Goal: Task Accomplishment & Management: Complete application form

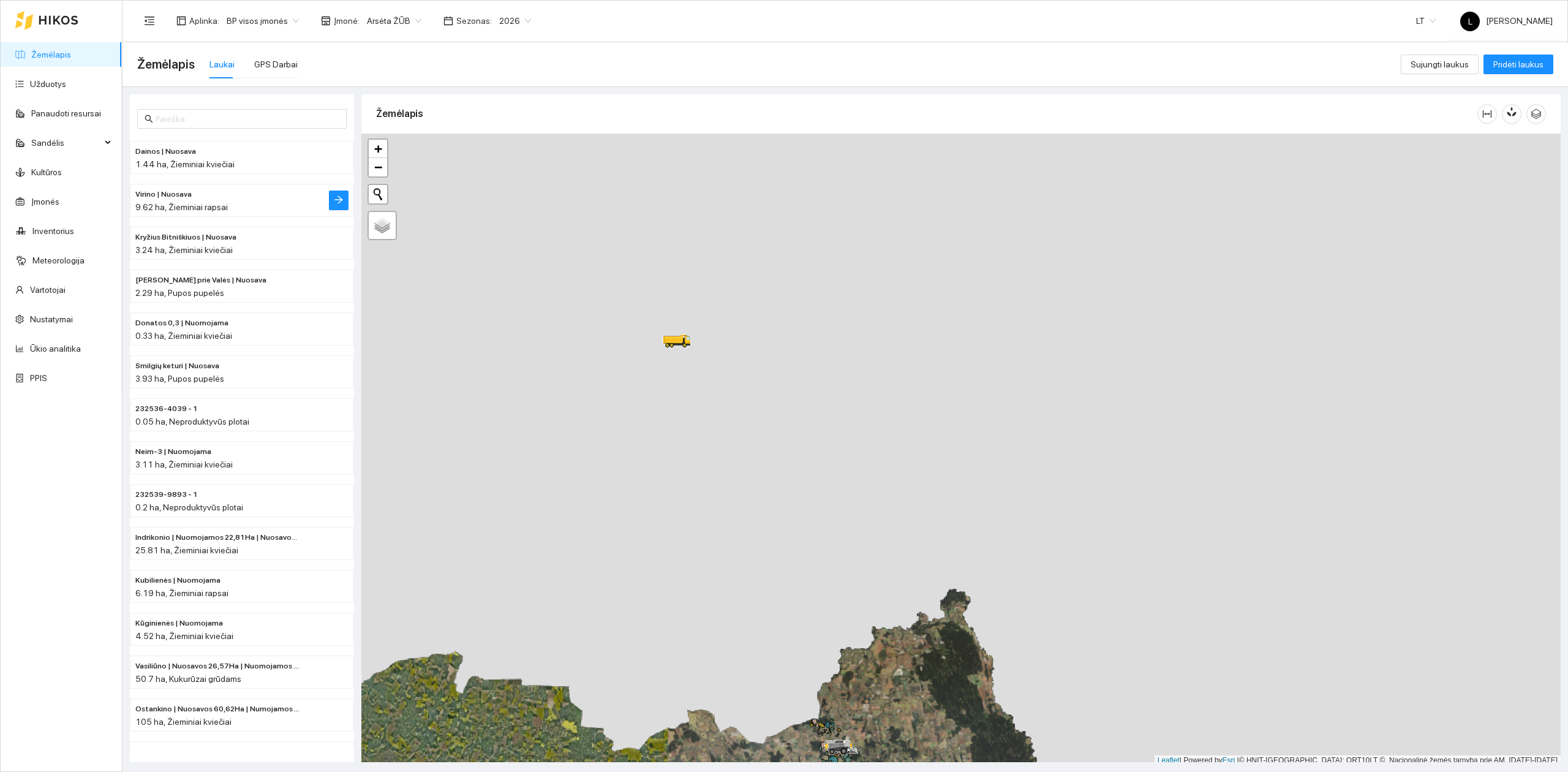
scroll to position [3, 0]
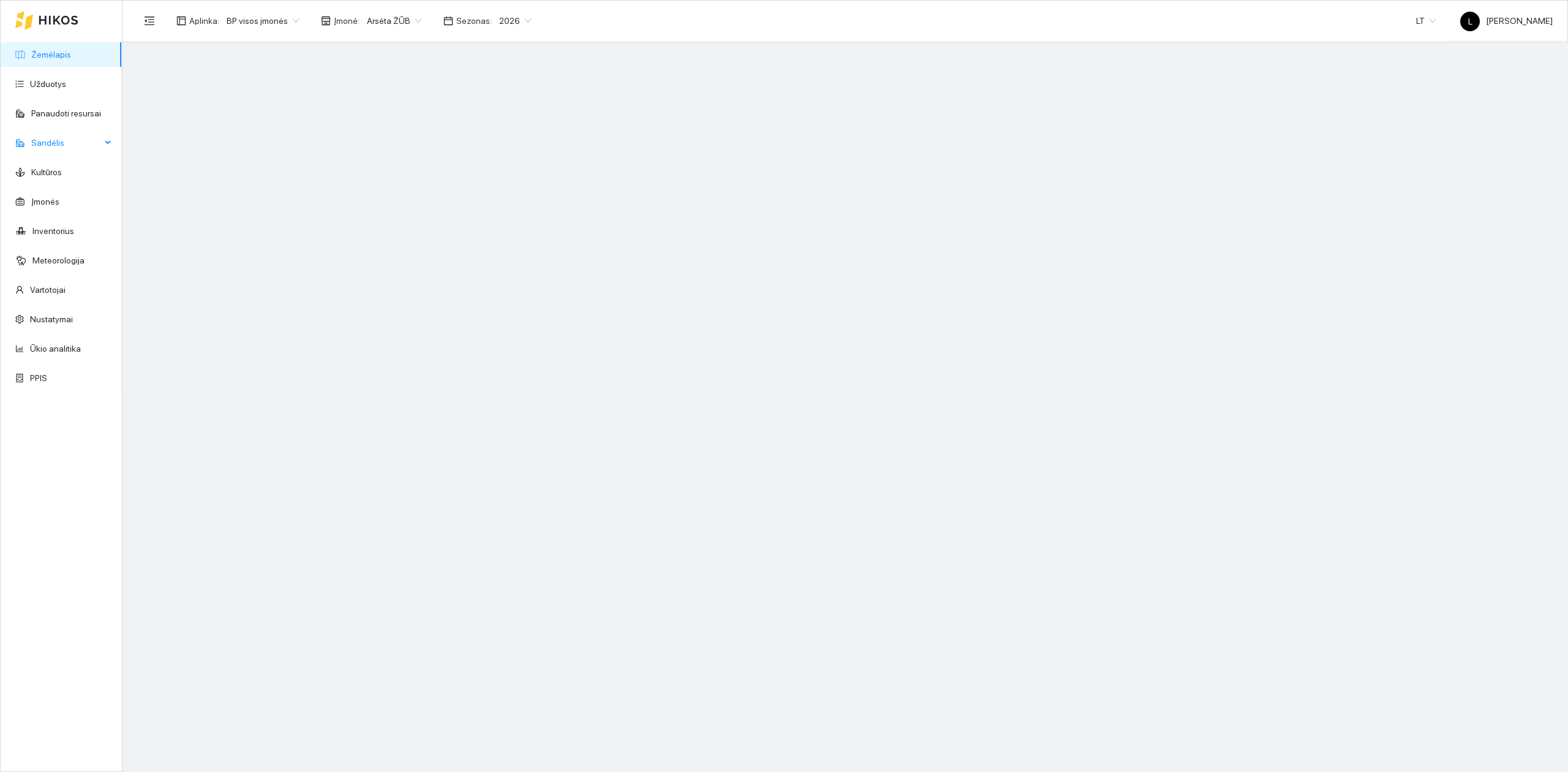
click at [84, 149] on span "Sandėlis" at bounding box center [66, 143] width 70 height 25
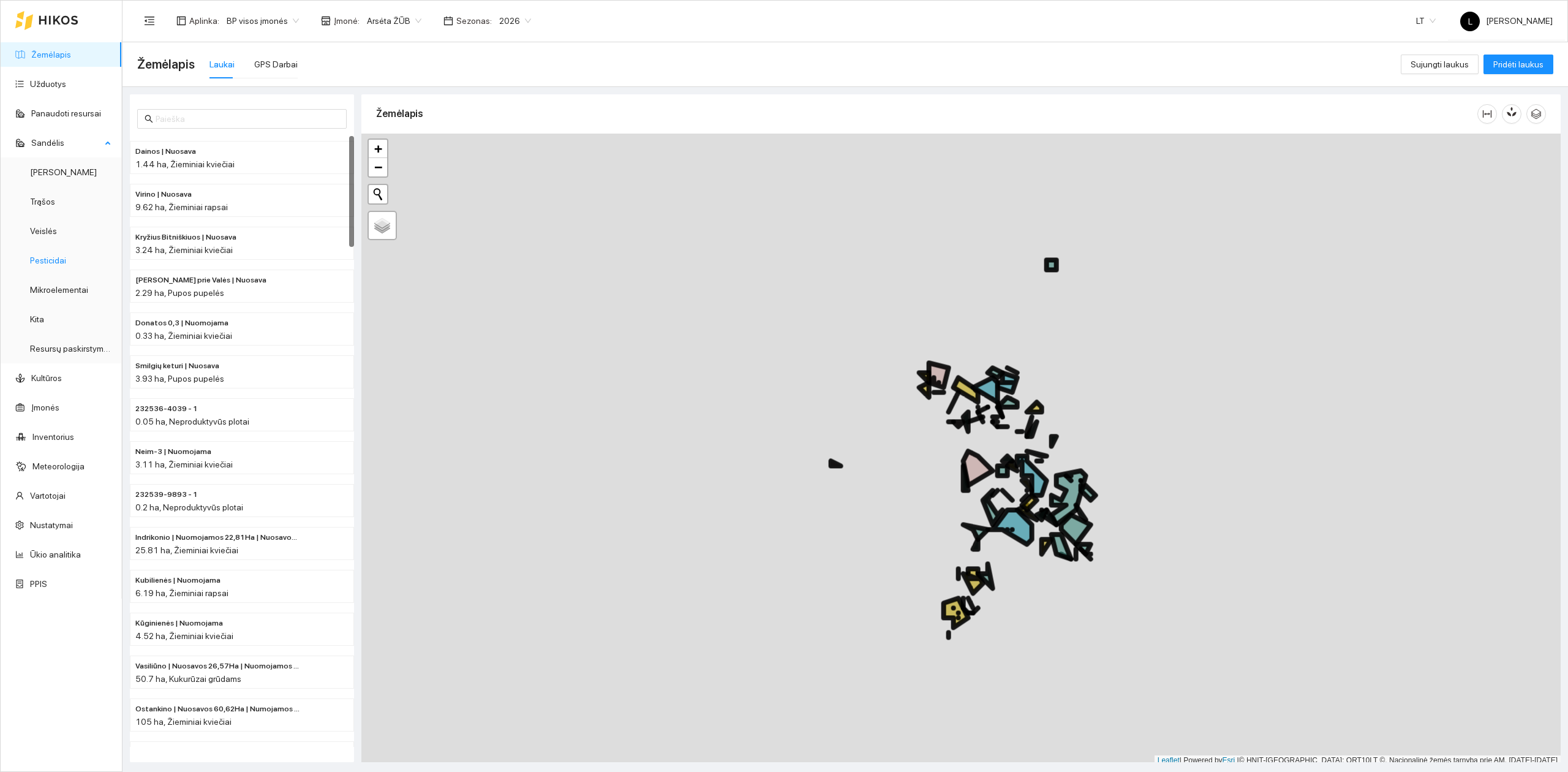
click at [60, 261] on link "Pesticidai" at bounding box center [48, 260] width 36 height 10
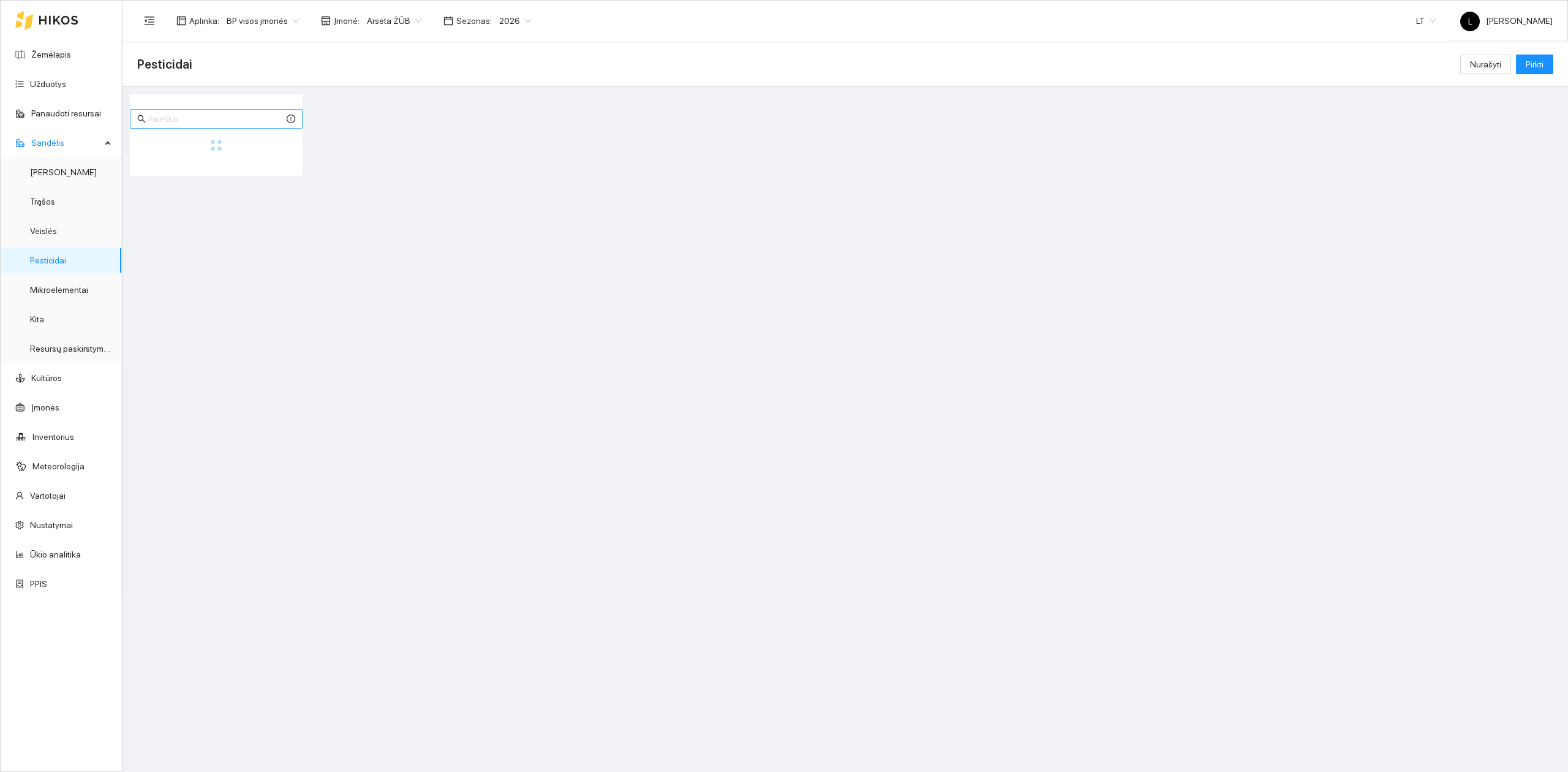
click at [181, 126] on span at bounding box center [216, 119] width 172 height 19
click at [155, 125] on input "text" at bounding box center [216, 119] width 136 height 13
click at [170, 114] on input "water" at bounding box center [216, 119] width 136 height 13
type input "w"
type input "powe"
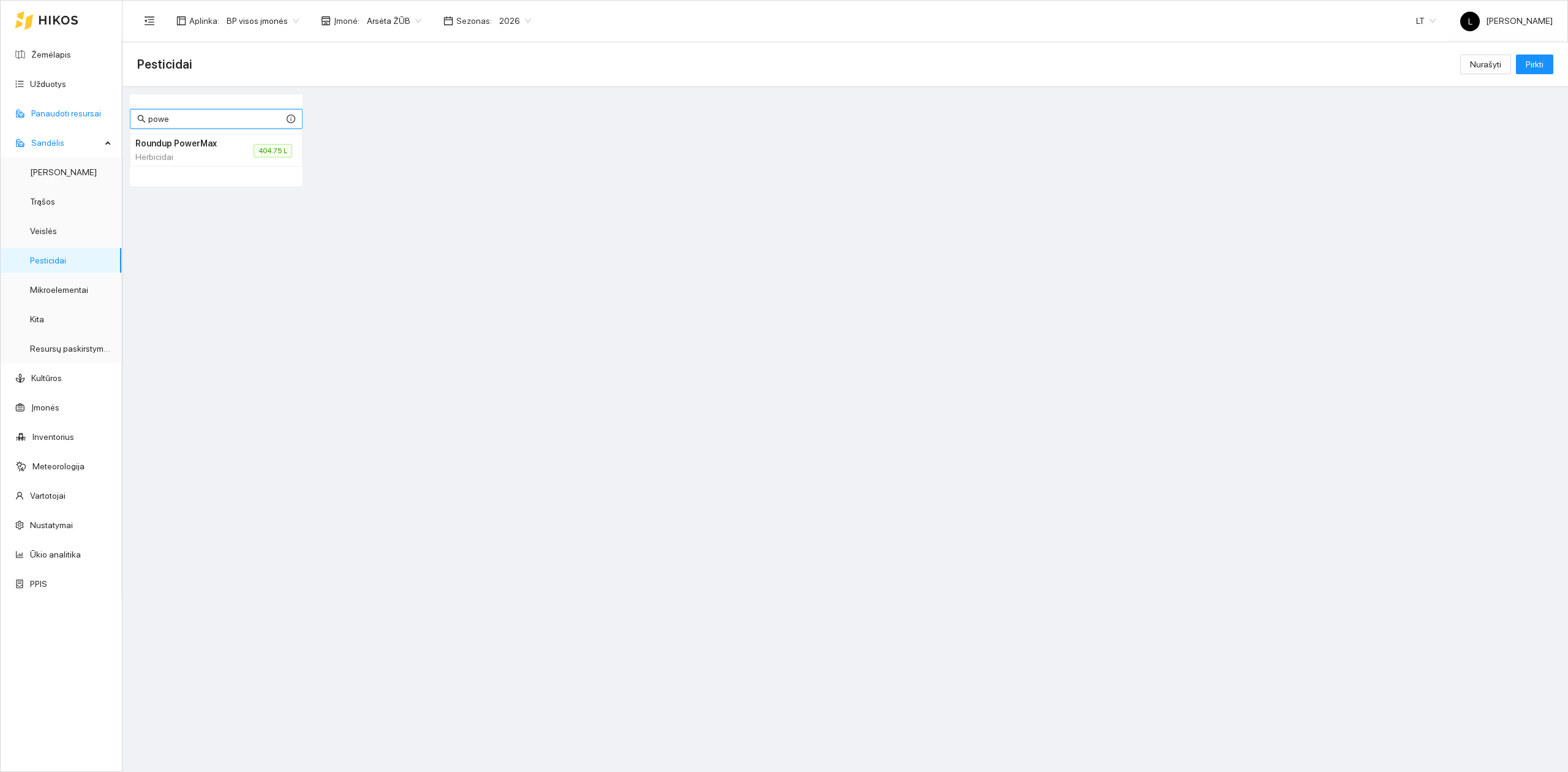
drag, startPoint x: 190, startPoint y: 119, endPoint x: 40, endPoint y: 113, distance: 150.1
click at [37, 116] on section "Žemėlapis Užduotys Panaudoti resursai Sandėlis Derlius Trąšos Veislės Pesticida…" at bounding box center [784, 386] width 1568 height 772
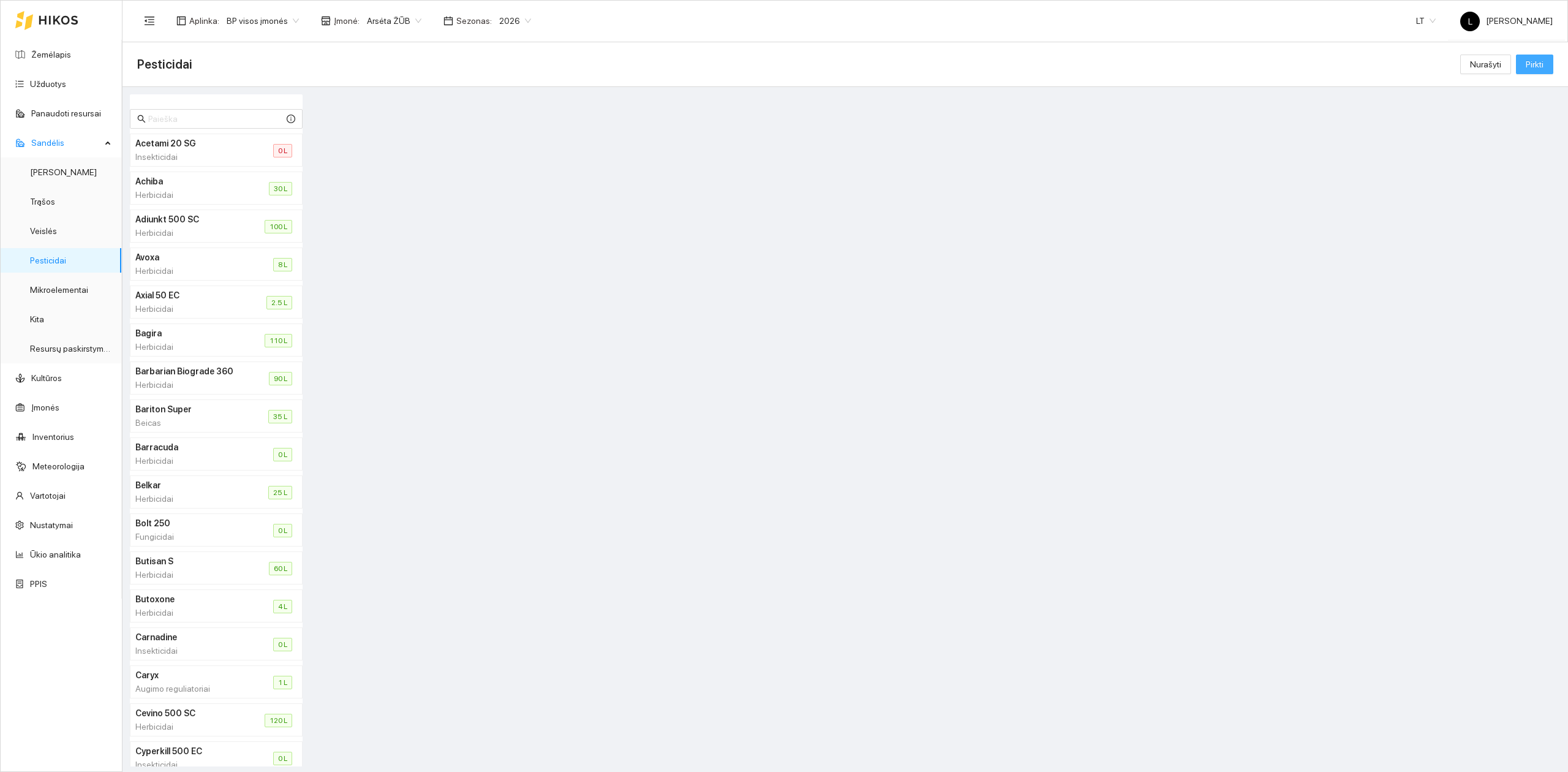
click at [1531, 57] on span "Pirkti" at bounding box center [1535, 64] width 18 height 13
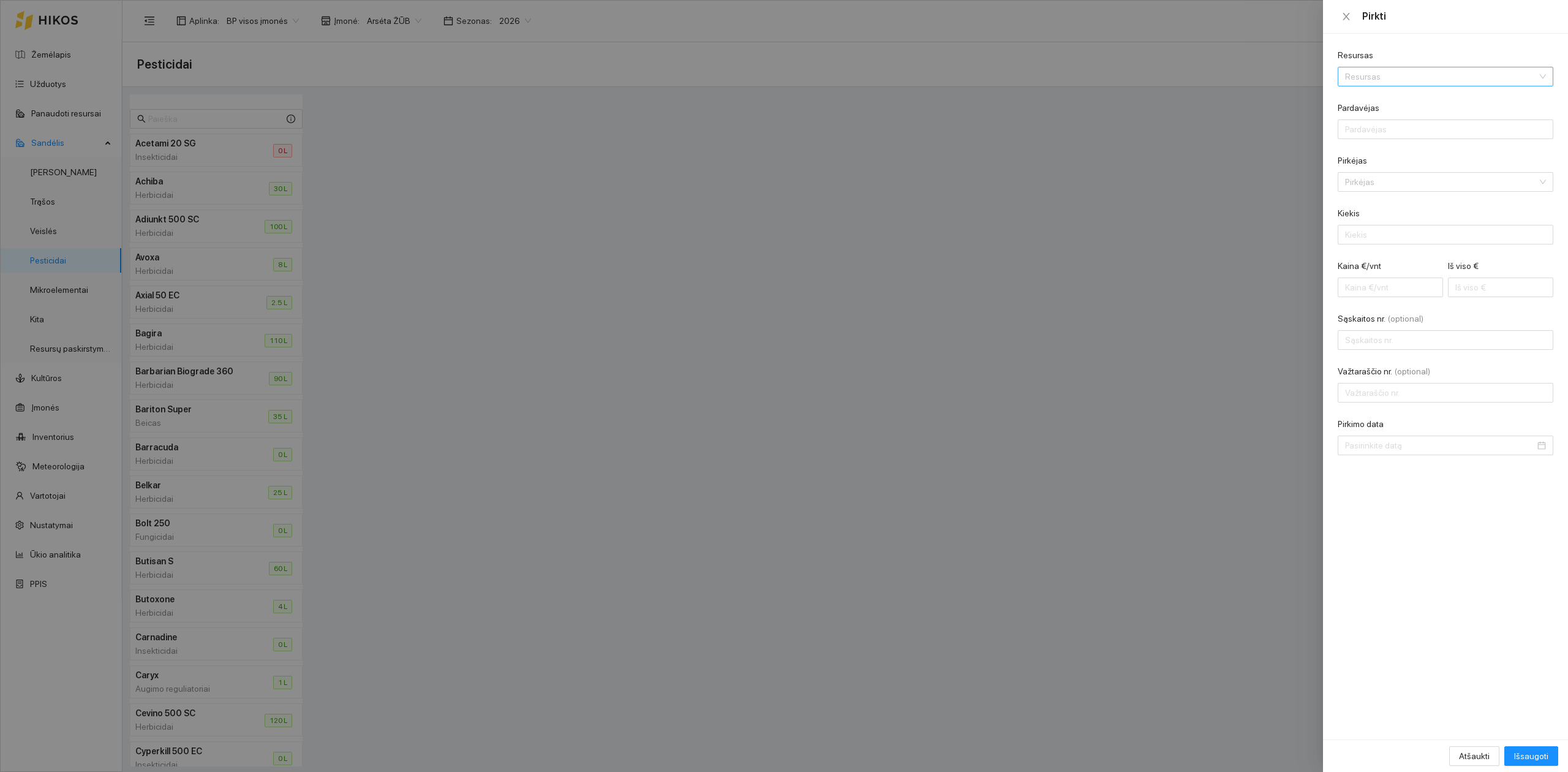
click at [1446, 84] on input "Resursas" at bounding box center [1442, 76] width 193 height 19
type input "water"
click at [66, 290] on div at bounding box center [784, 386] width 1568 height 772
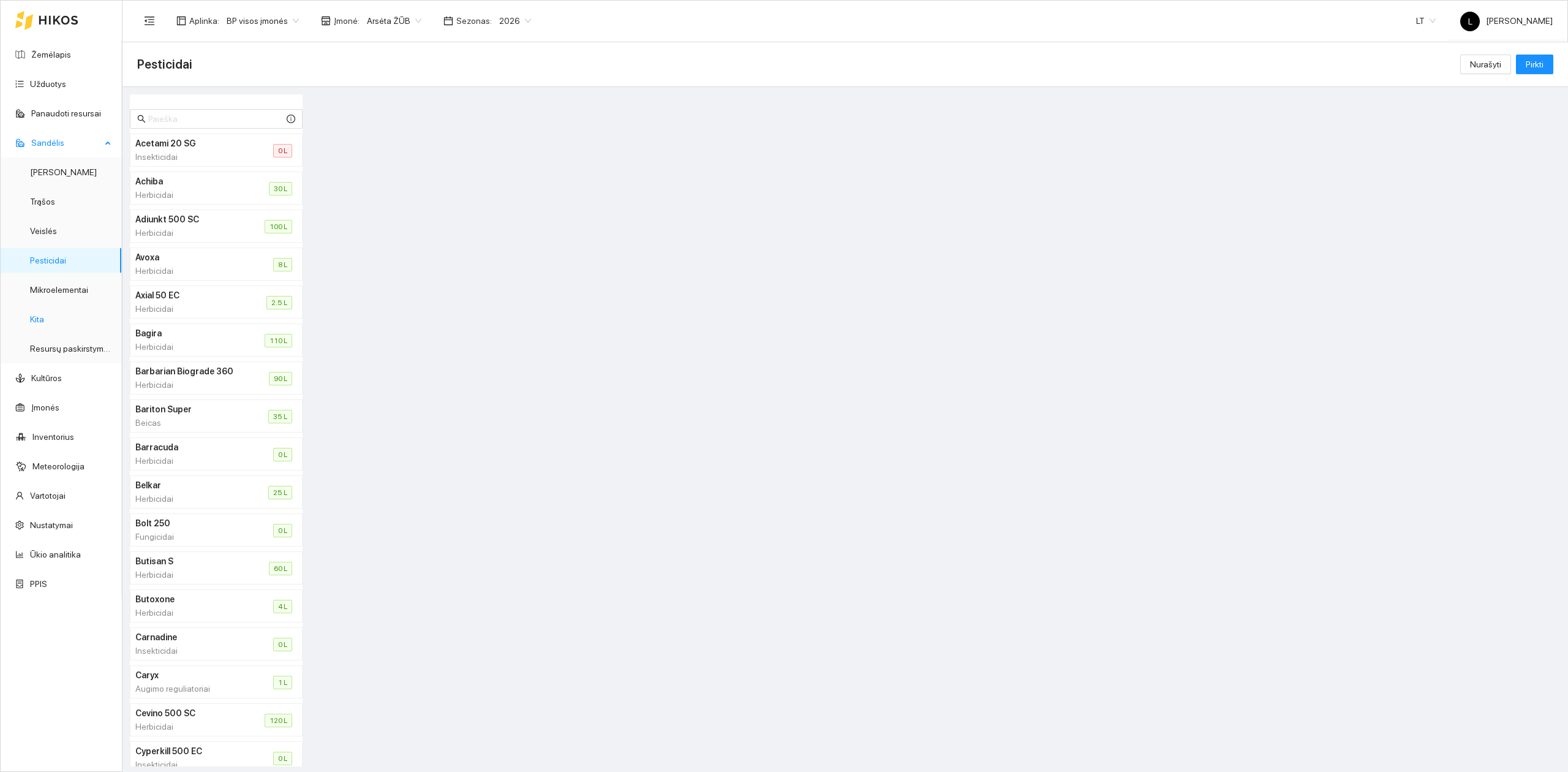
click at [43, 322] on link "Kita" at bounding box center [37, 319] width 14 height 10
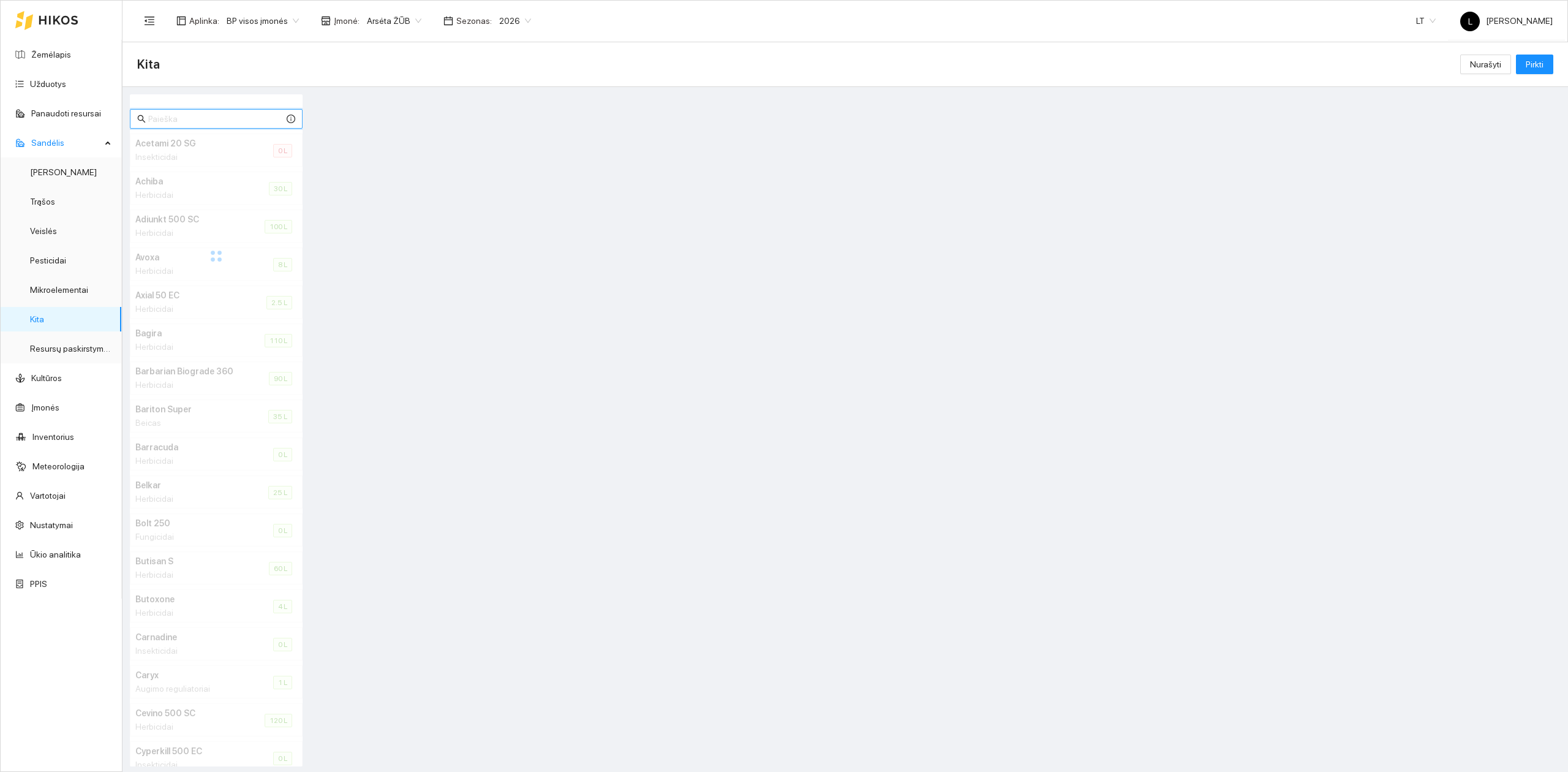
click at [176, 121] on input "text" at bounding box center [216, 119] width 136 height 13
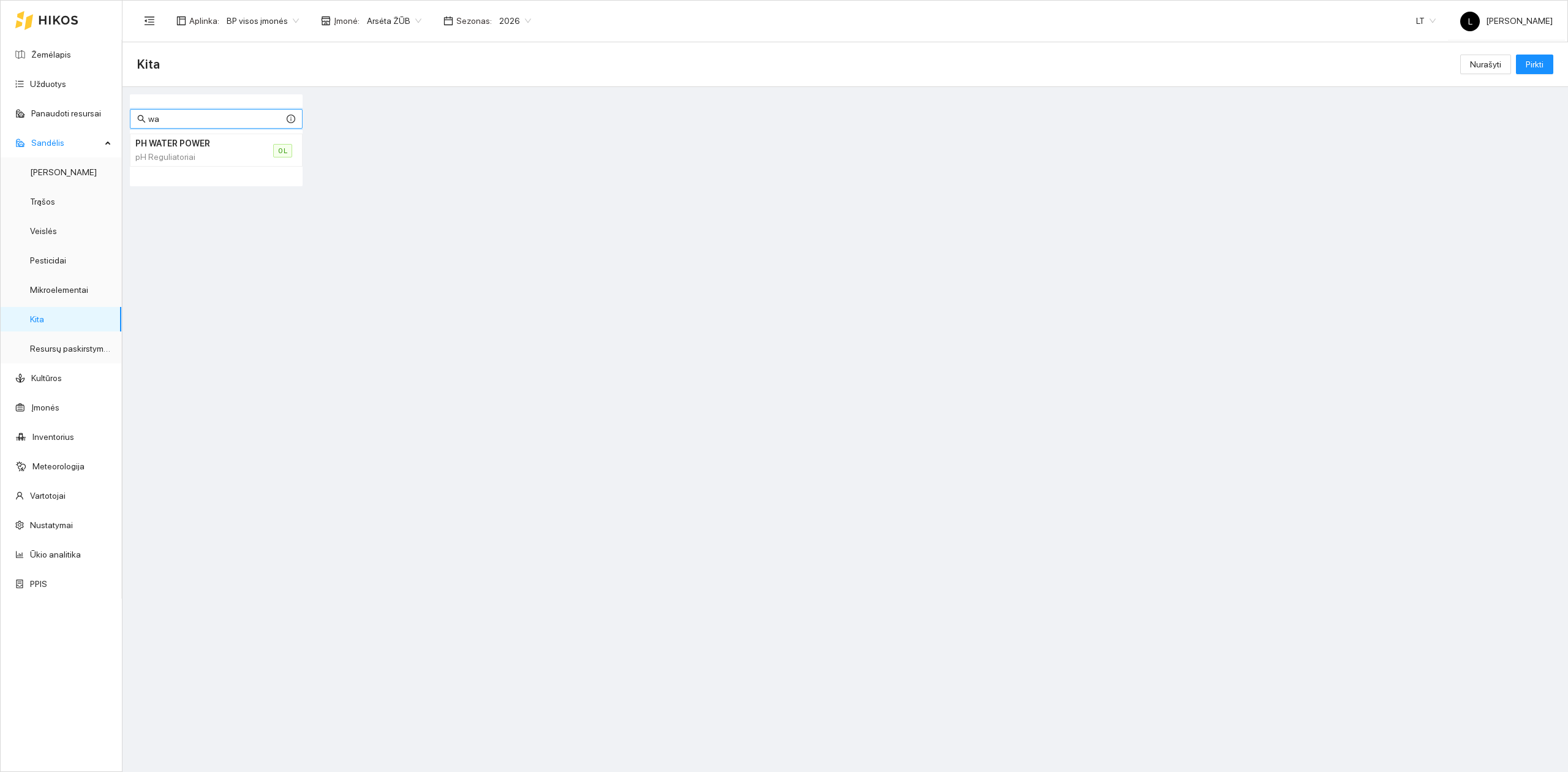
type input "wa"
click at [207, 155] on div "pH Reguliatoriai" at bounding box center [189, 157] width 108 height 13
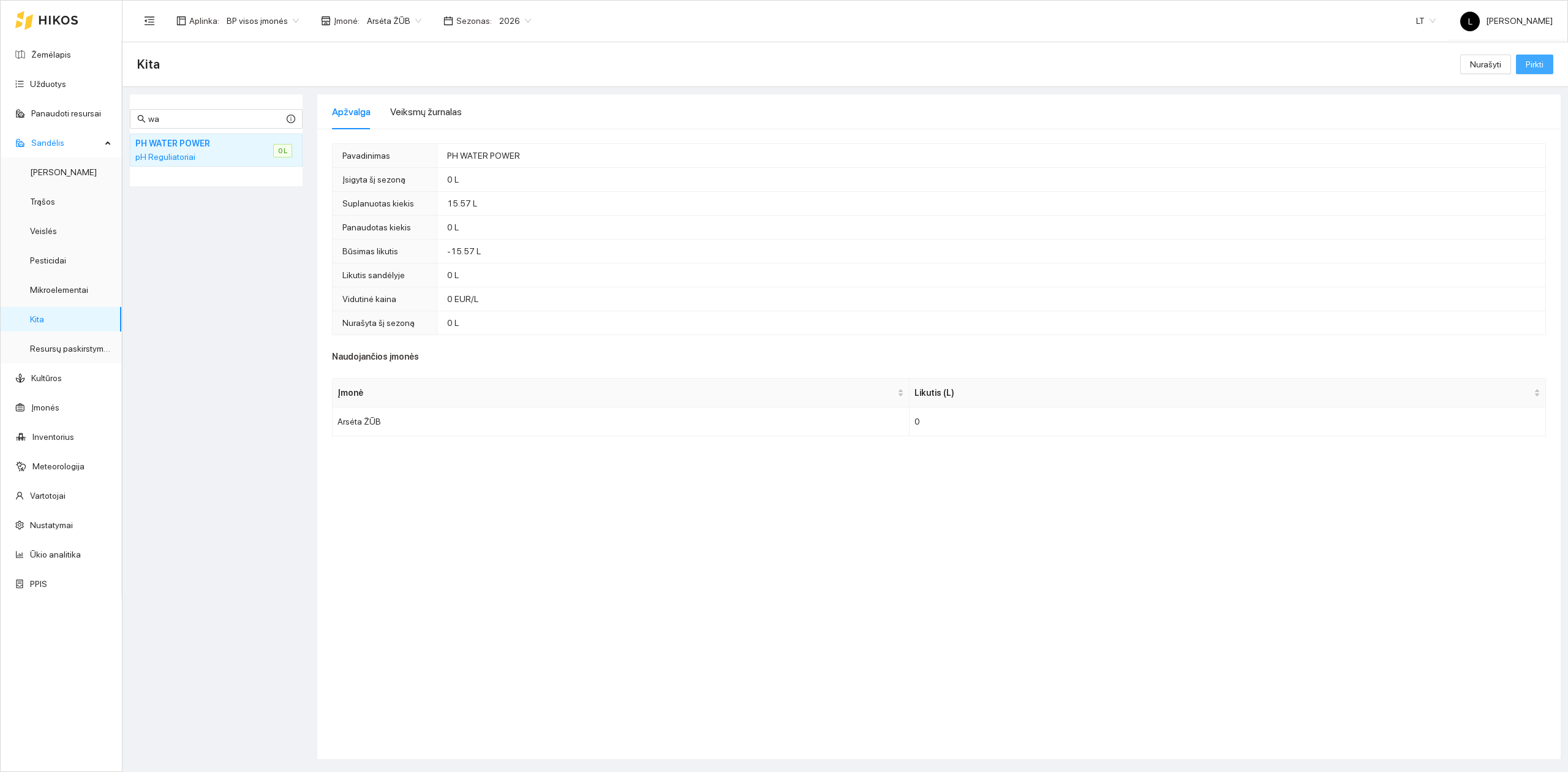
click at [1535, 69] on span "Pirkti" at bounding box center [1535, 64] width 18 height 13
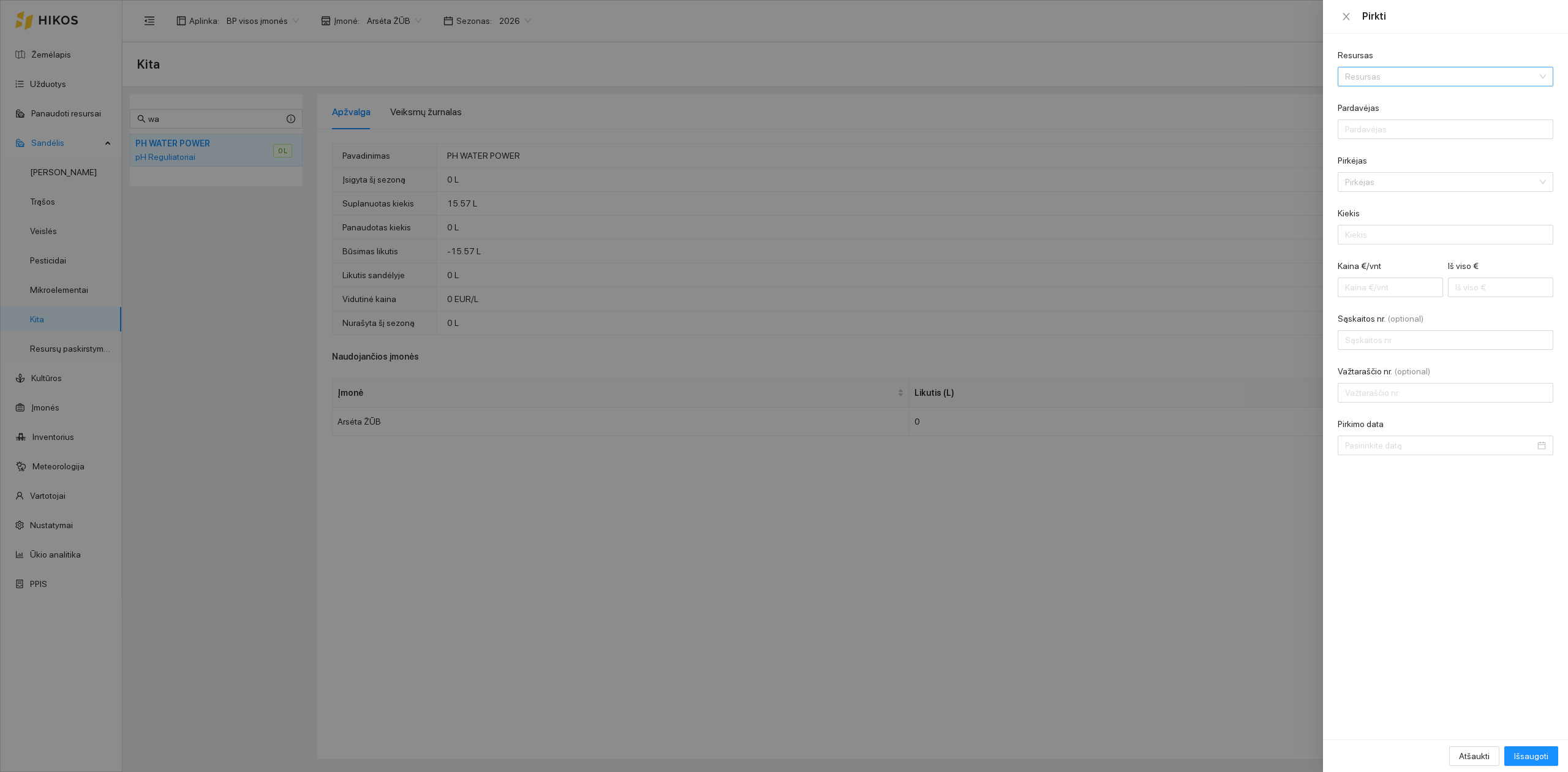
click at [1373, 87] on form "Resursas Resursas Pardavėjas Pirkėjas Pirkėjas [PERSON_NAME] €/vnt Iš viso € Są…" at bounding box center [1446, 252] width 216 height 407
click at [1373, 79] on input "Resursas" at bounding box center [1442, 76] width 193 height 19
type input "wat"
click at [1437, 104] on div "pH Reguliatoriai / PH WAT ER POWER" at bounding box center [1413, 101] width 134 height 13
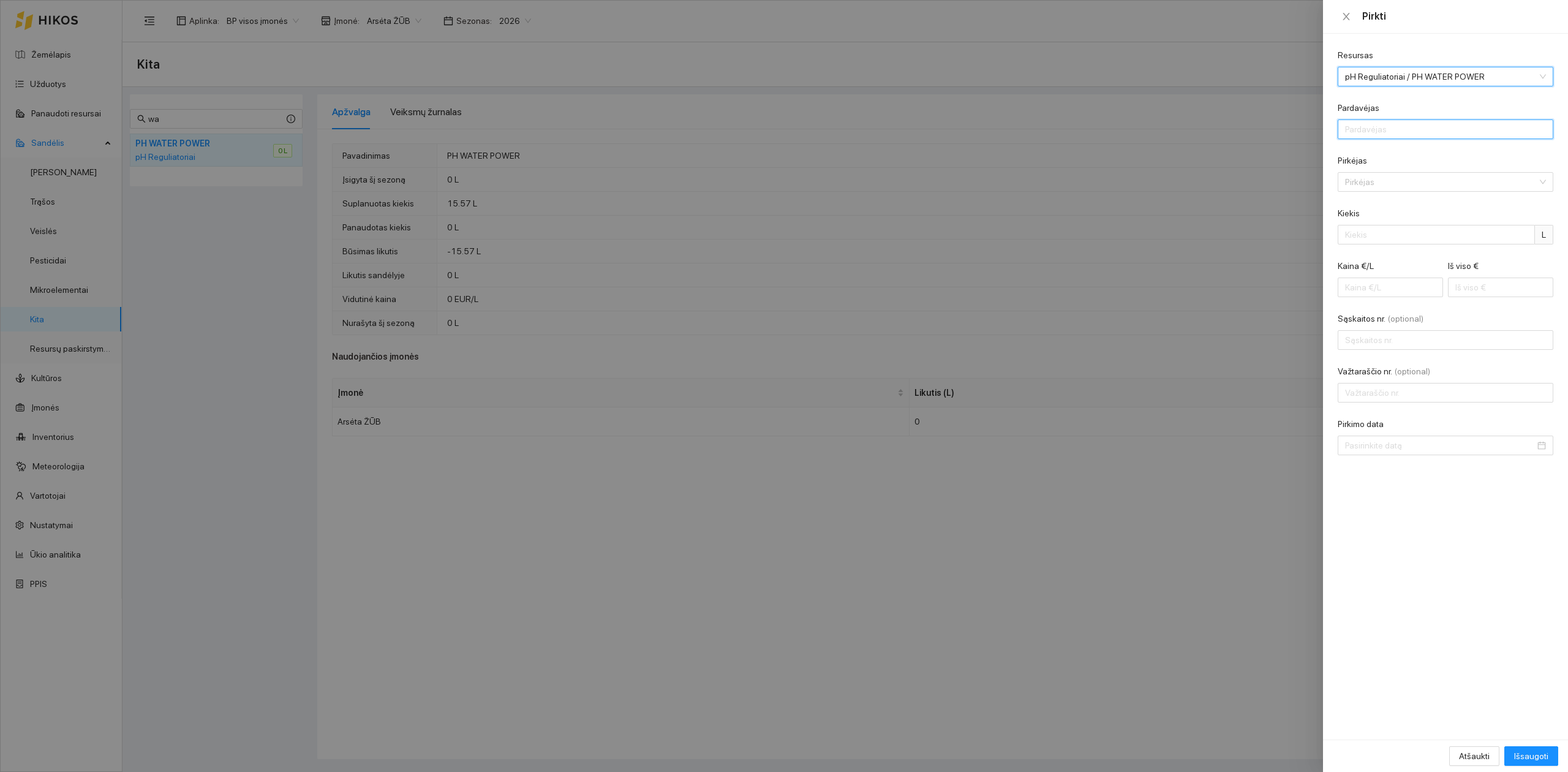
click at [1392, 131] on input "Pardavėjas" at bounding box center [1446, 129] width 216 height 19
type input "AB "Linas Agro""
click at [1384, 184] on input "Pirkėjas" at bounding box center [1442, 181] width 193 height 19
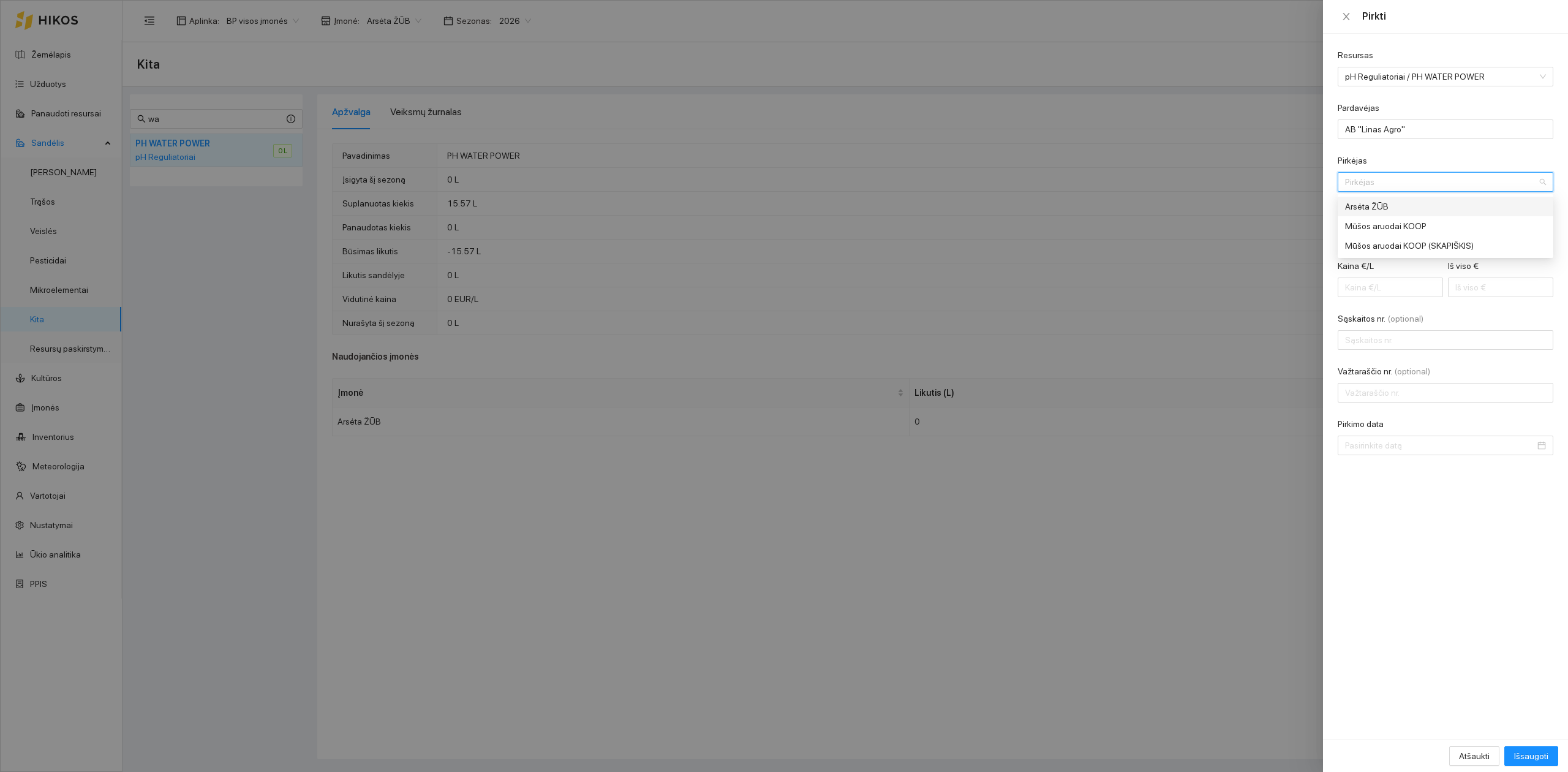
click at [1384, 199] on div "Arsėta ŽŪB" at bounding box center [1446, 206] width 216 height 19
click at [1393, 240] on input "Kiekis" at bounding box center [1437, 234] width 197 height 19
type input "20"
type input "0.10"
type input "2"
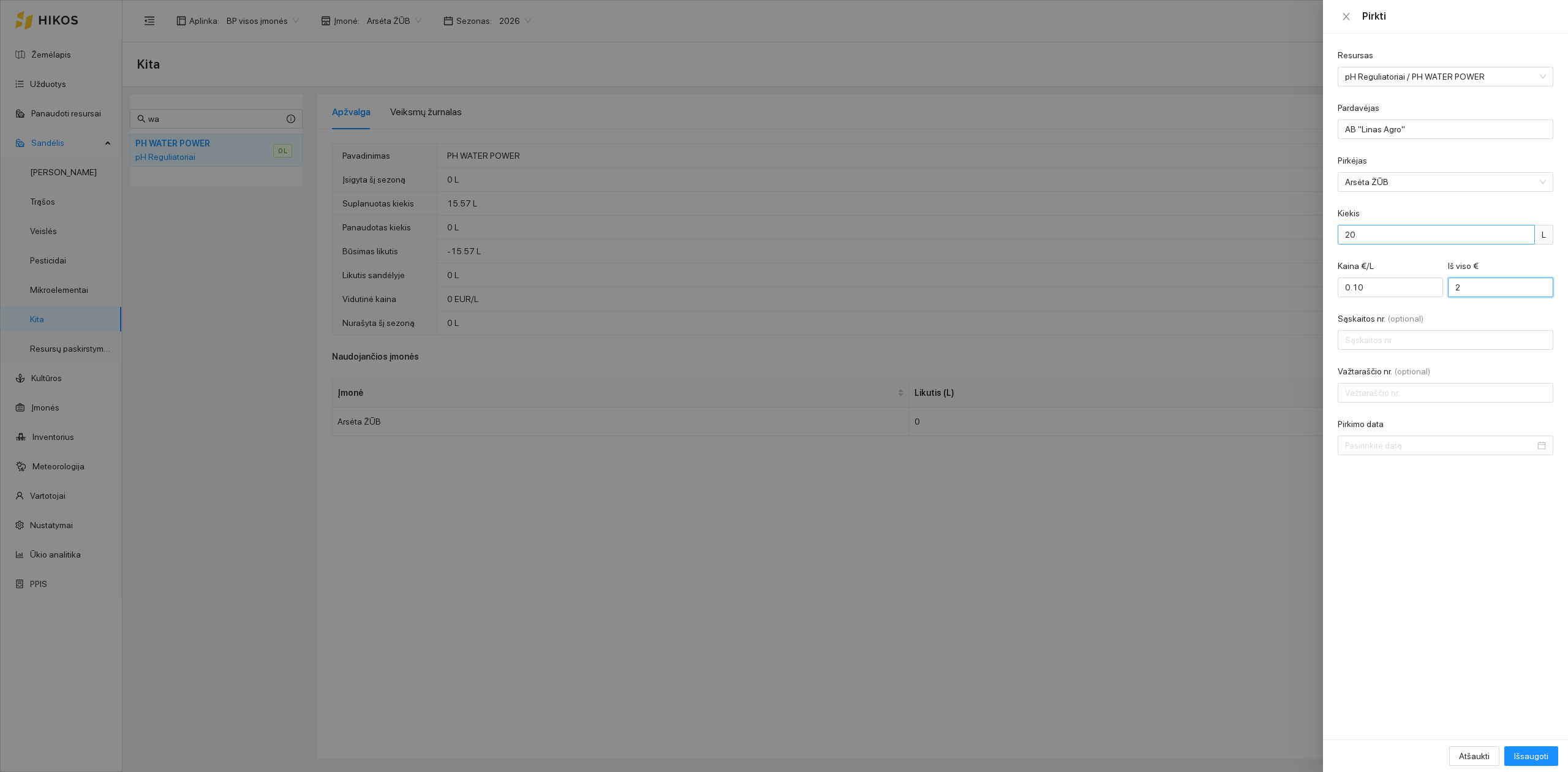
type input "1.25"
type input "25"
type input "1.26"
type input "25.2"
drag, startPoint x: 1431, startPoint y: 233, endPoint x: 1336, endPoint y: 233, distance: 95.0
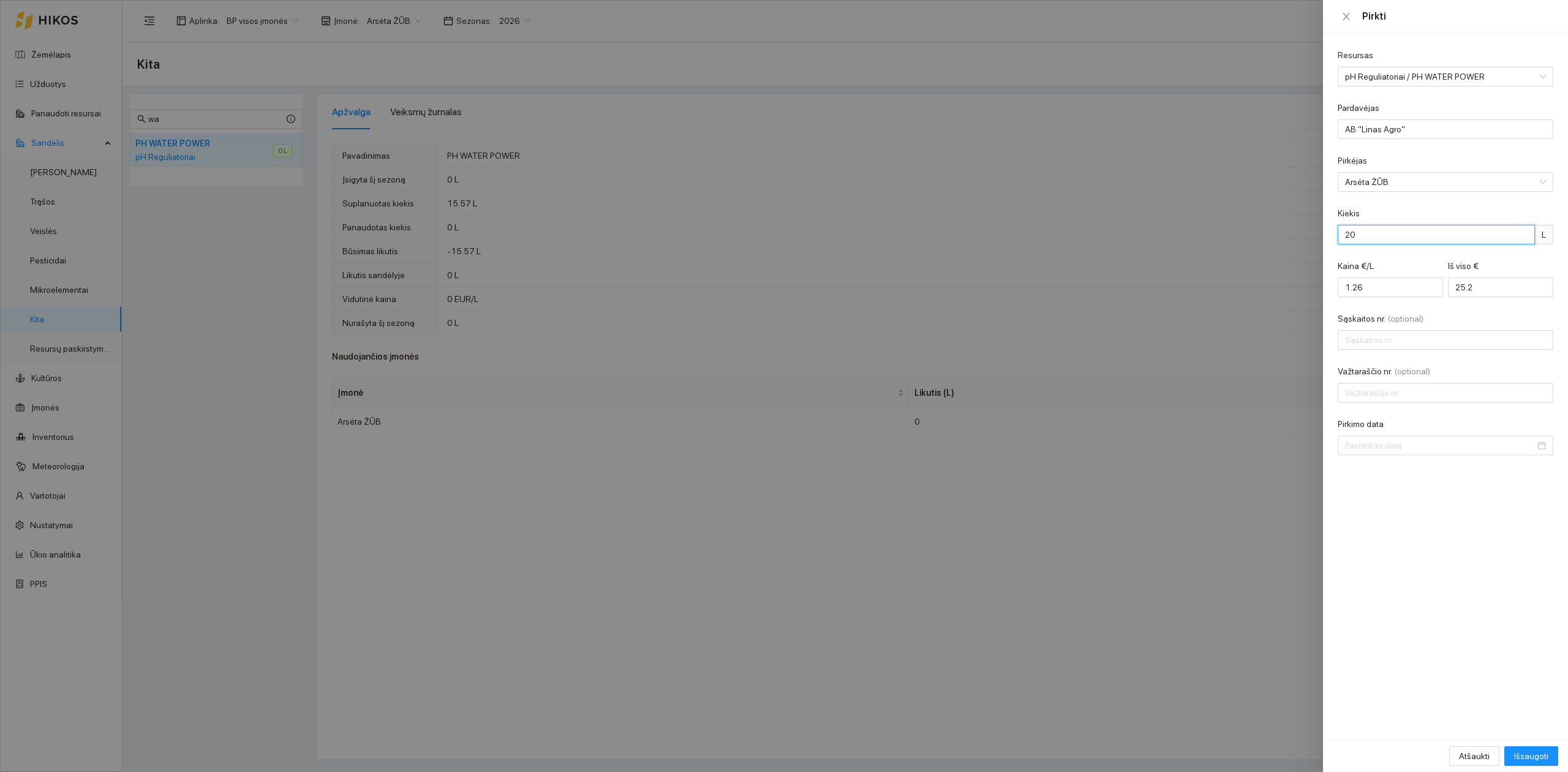
click at [1336, 233] on div "Resursas pH Reguliatoriai / PH WATER POWER Pardavėjas AB "[PERSON_NAME]" Pirkėj…" at bounding box center [1446, 387] width 245 height 706
click at [1258, 287] on div "Pirkti Resursas pH Reguliatoriai / PH WATER POWER Pardavėjas AB "[PERSON_NAME]"…" at bounding box center [784, 386] width 1568 height 772
type input "1"
type input "20.00"
type input "12"
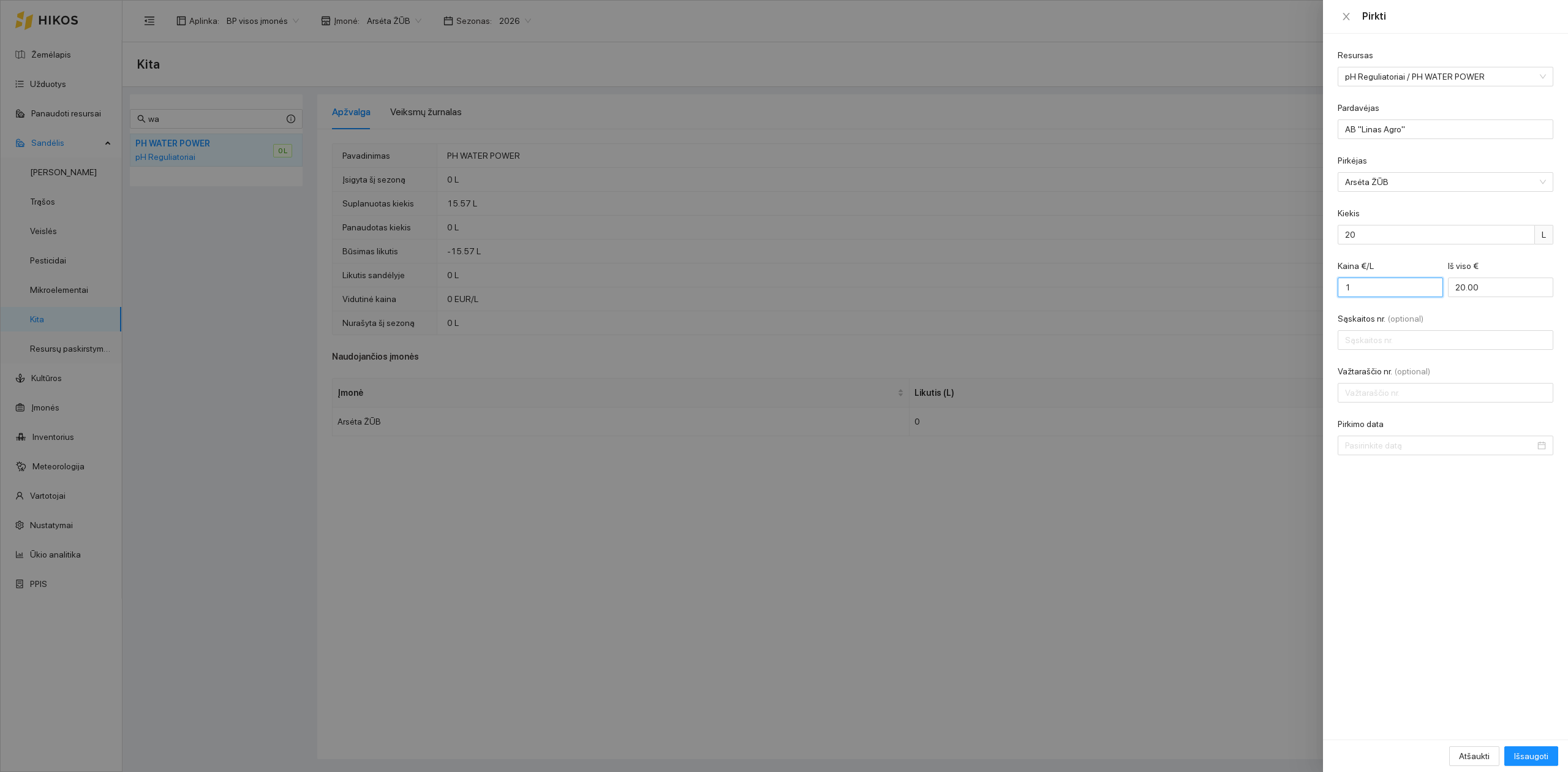
type input "240.00"
type input "120"
type input "2400.00"
drag, startPoint x: 1490, startPoint y: 285, endPoint x: 1219, endPoint y: 276, distance: 271.1
click at [1261, 273] on div "Pirkti Resursas pH Reguliatoriai / PH WATER POWER Pardavėjas AB "[PERSON_NAME]"…" at bounding box center [784, 386] width 1568 height 772
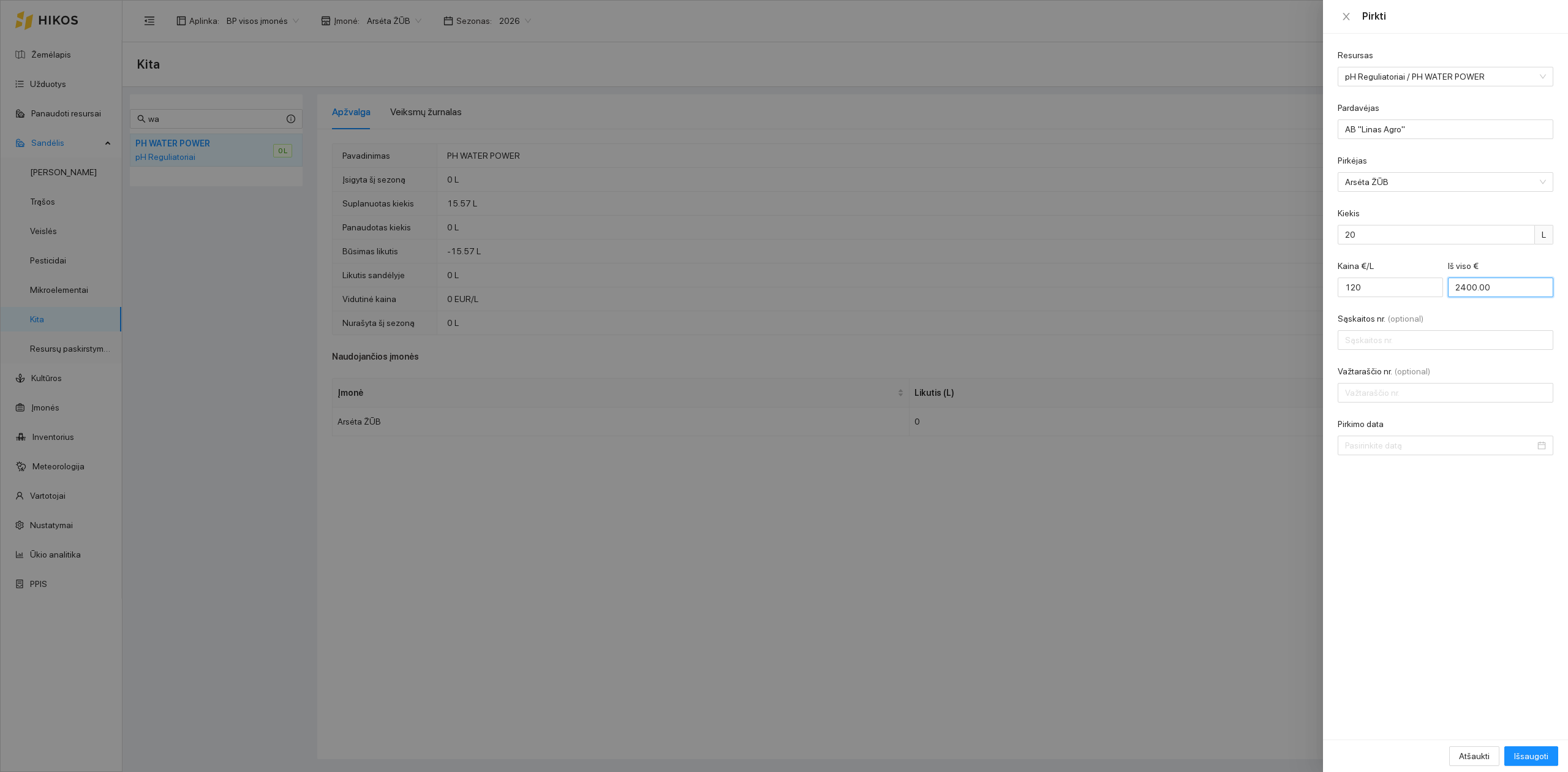
type input "0.05"
type input "1"
type input "0.60"
type input "12"
type input "6.00"
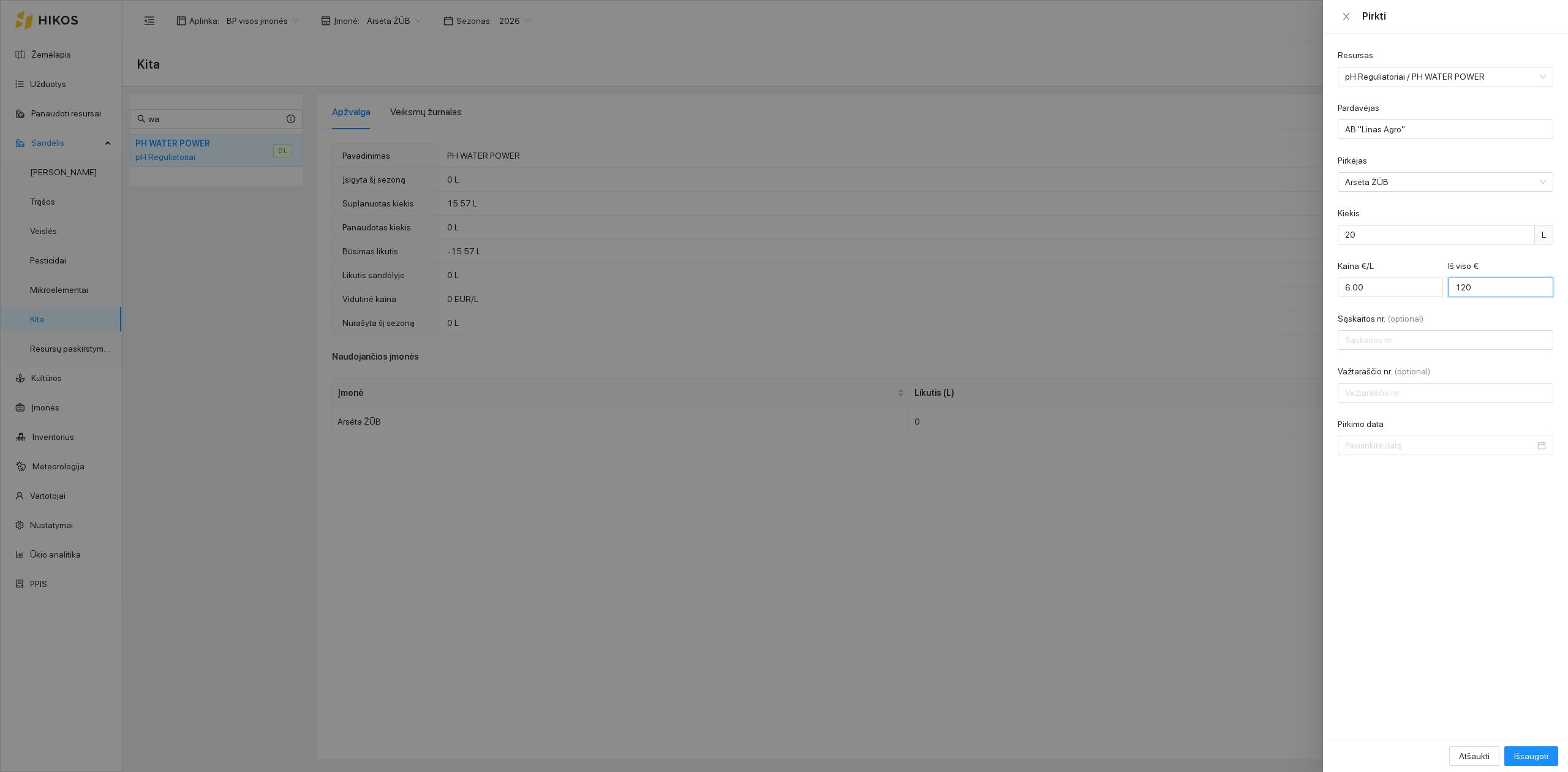
type input "120"
type input "LAC0111140"
type input "444441"
click at [1373, 452] on input "Pirkimo data" at bounding box center [1440, 446] width 190 height 13
type input "[DATE]"
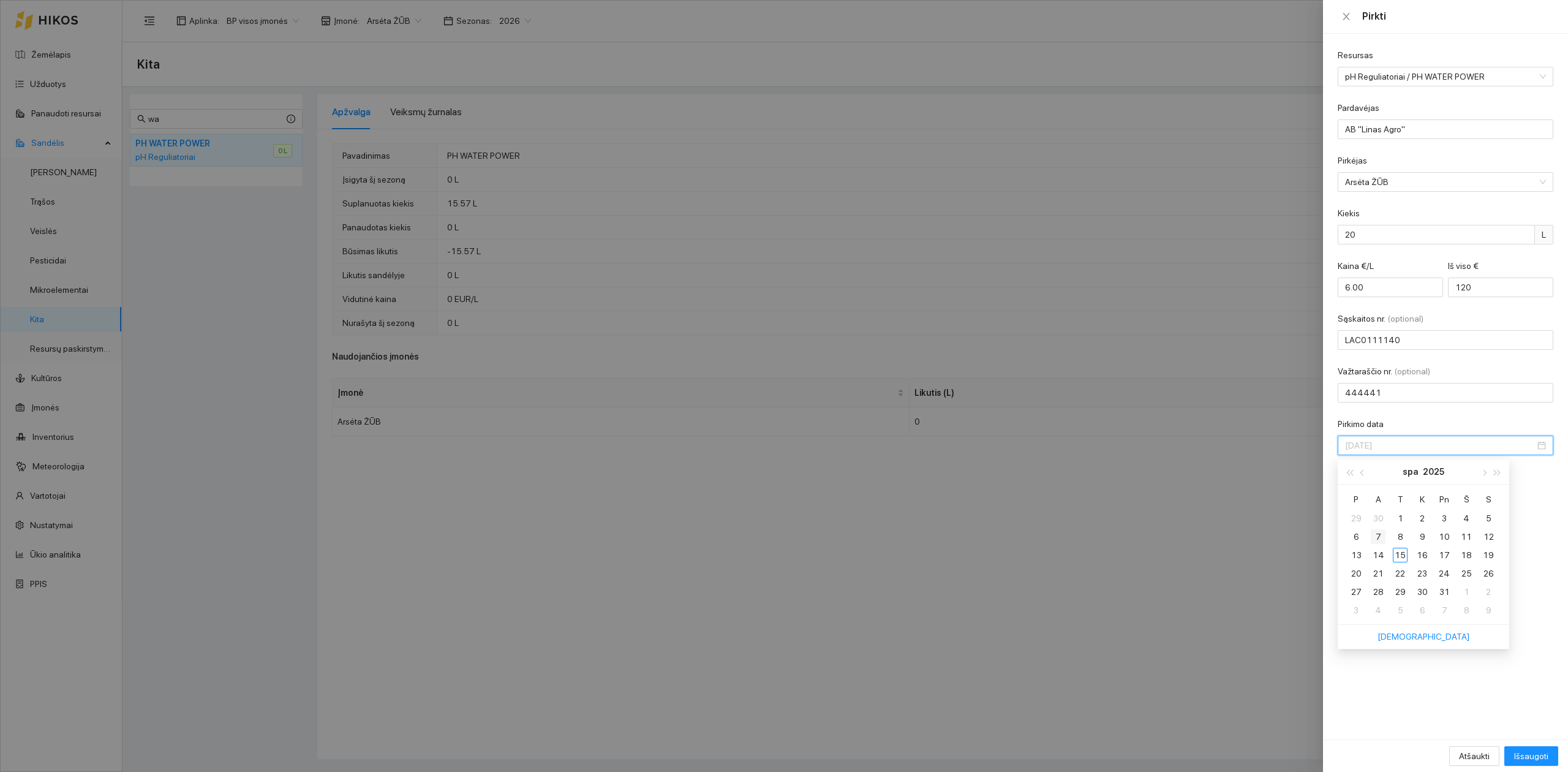
click at [1380, 540] on div "7" at bounding box center [1378, 537] width 15 height 15
click at [1537, 753] on span "Išsaugoti" at bounding box center [1531, 756] width 34 height 13
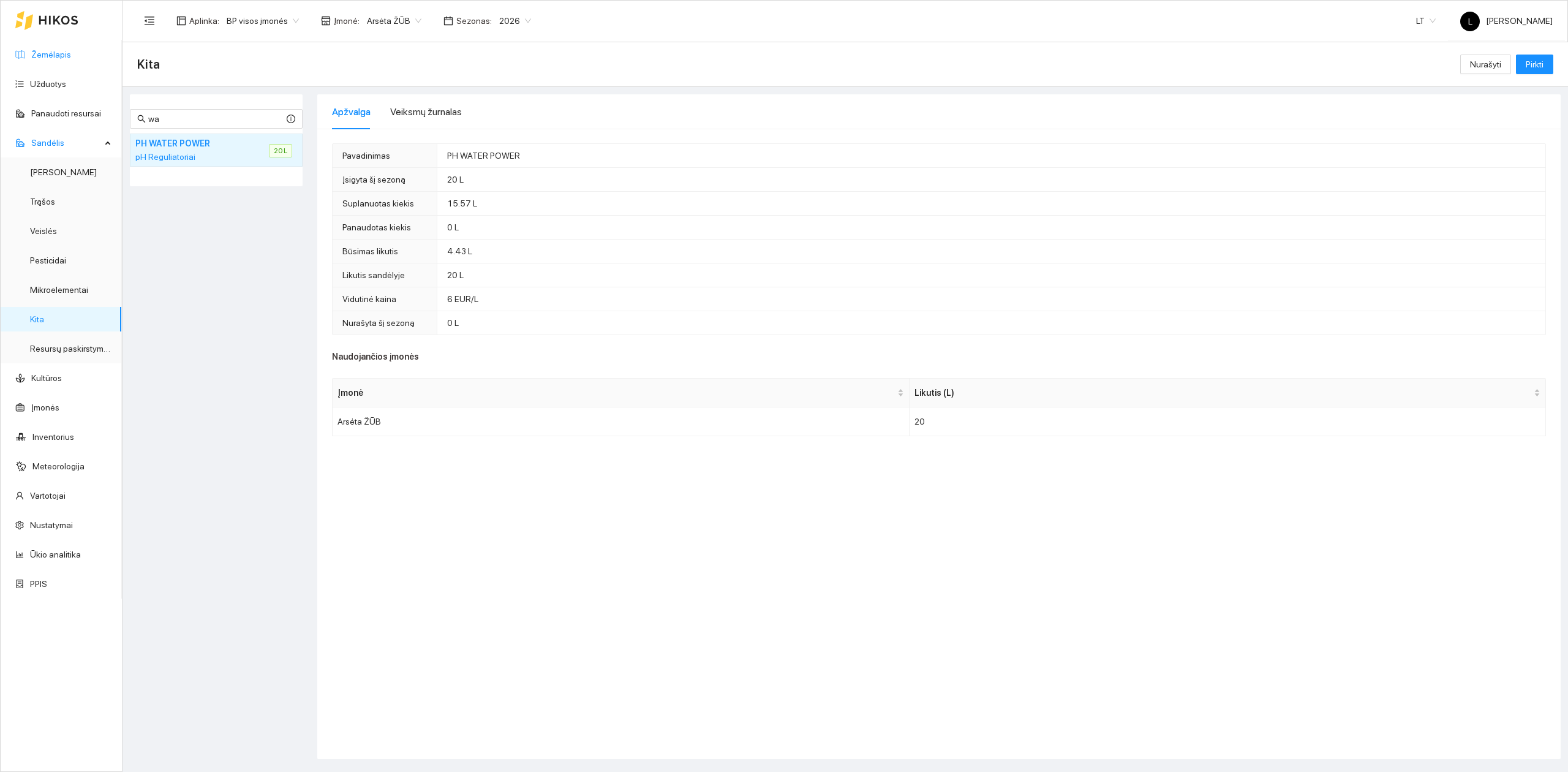
click at [52, 55] on link "Žemėlapis" at bounding box center [51, 54] width 40 height 10
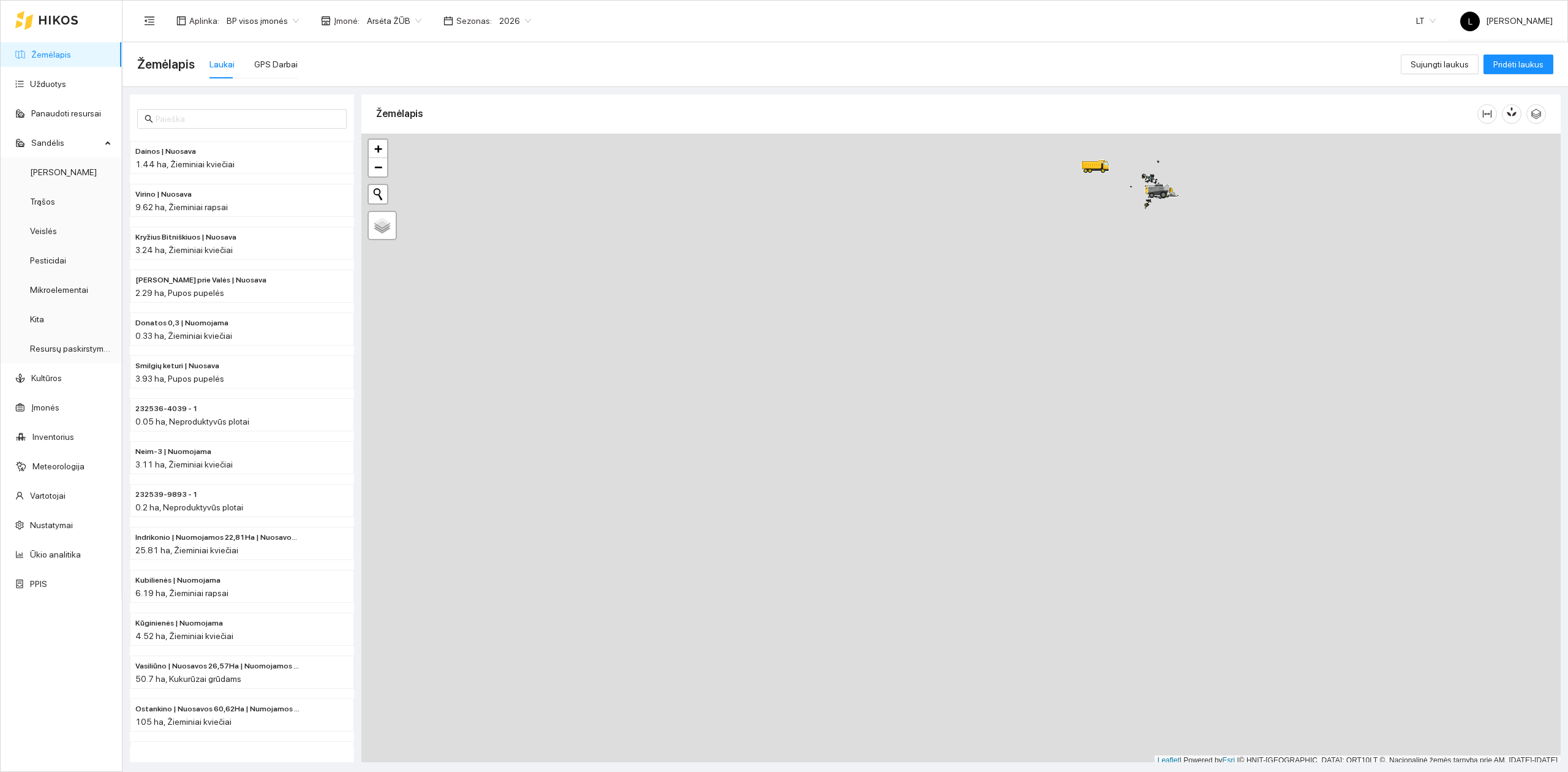
scroll to position [3, 0]
drag, startPoint x: 1001, startPoint y: 276, endPoint x: 932, endPoint y: 456, distance: 192.8
click at [932, 456] on div at bounding box center [961, 446] width 1199 height 632
click at [57, 35] on div at bounding box center [47, 20] width 63 height 40
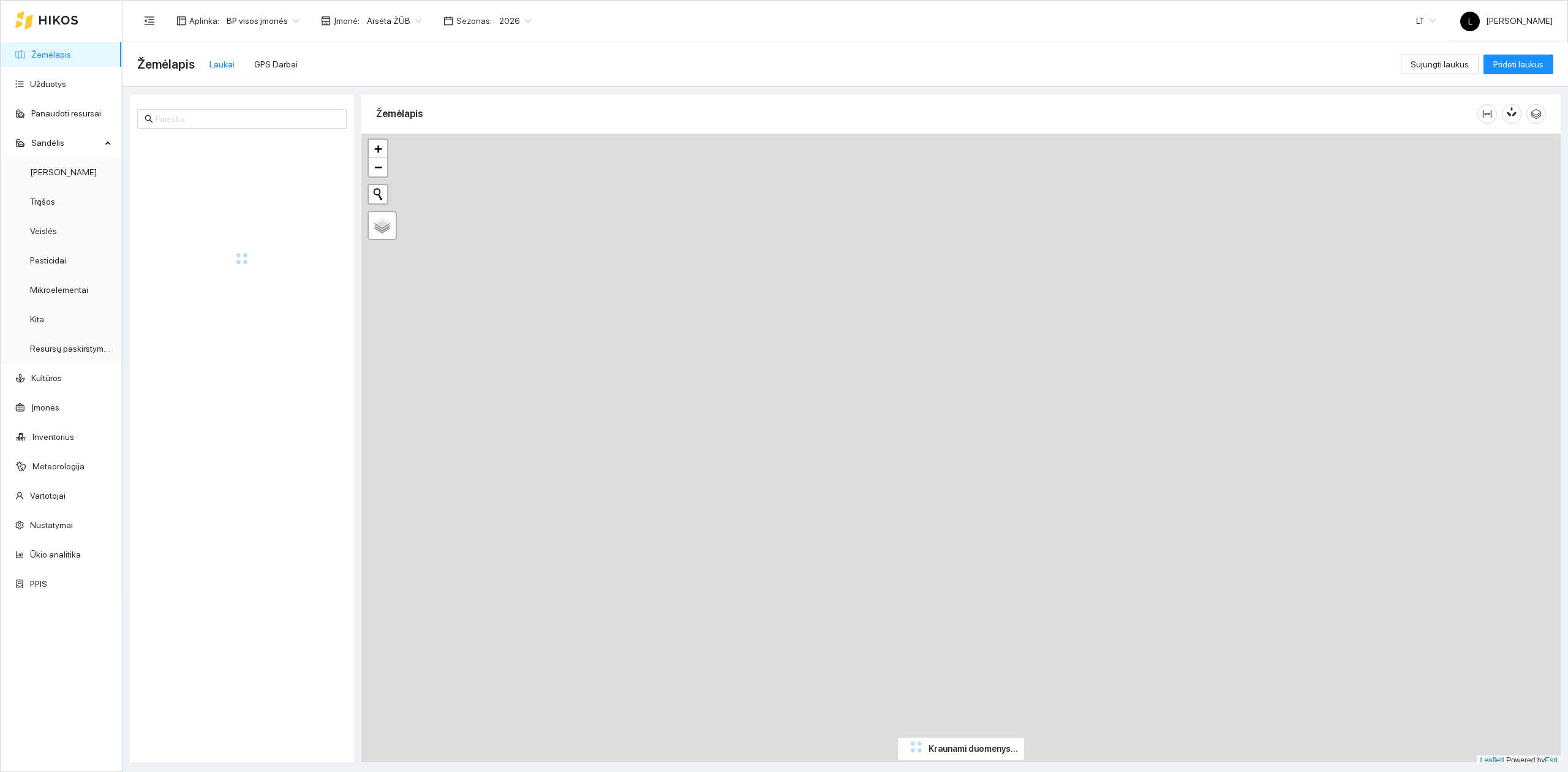
click at [57, 49] on link "Žemėlapis" at bounding box center [51, 54] width 40 height 10
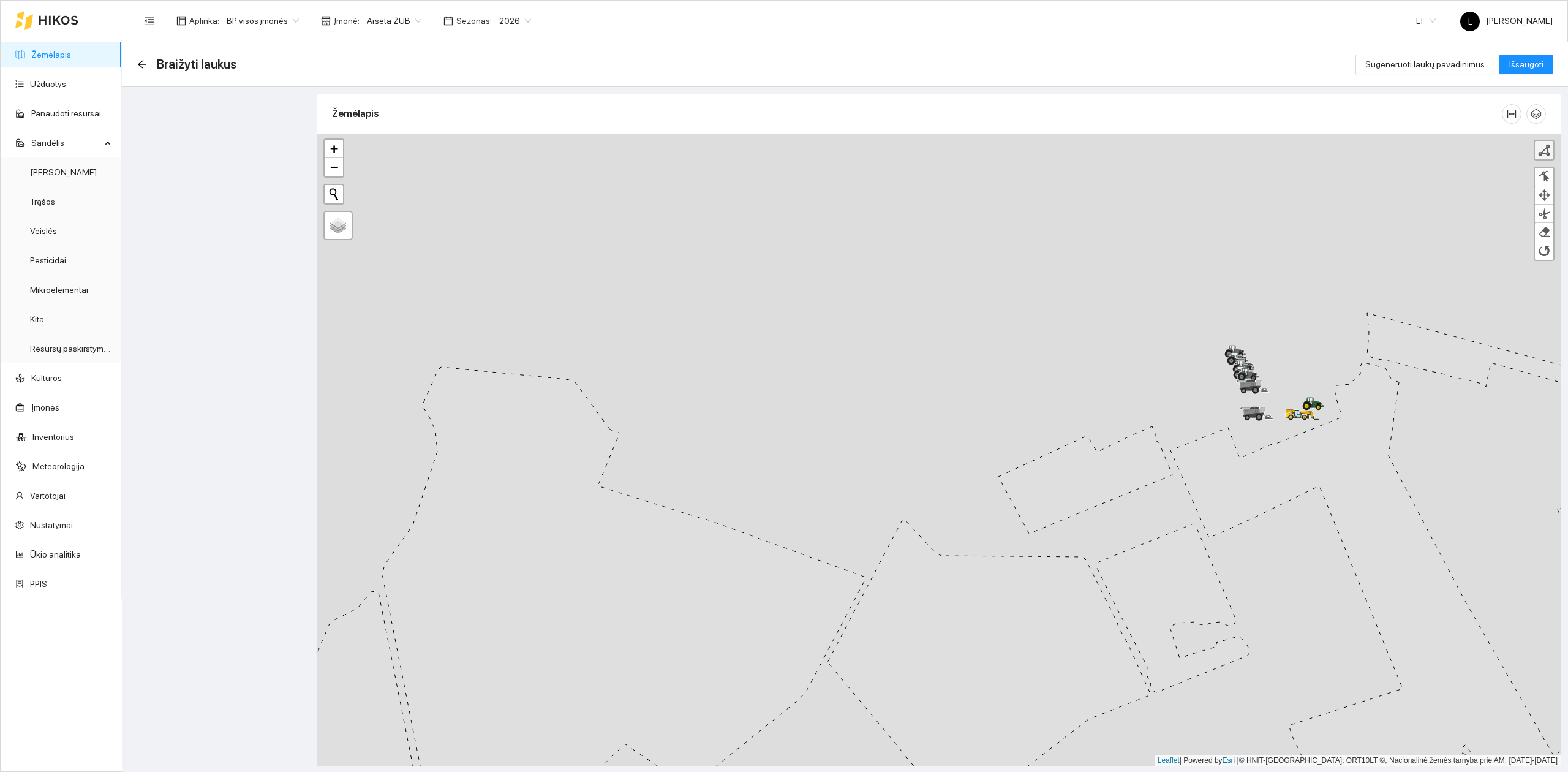
click at [1552, 153] on link at bounding box center [1544, 150] width 19 height 19
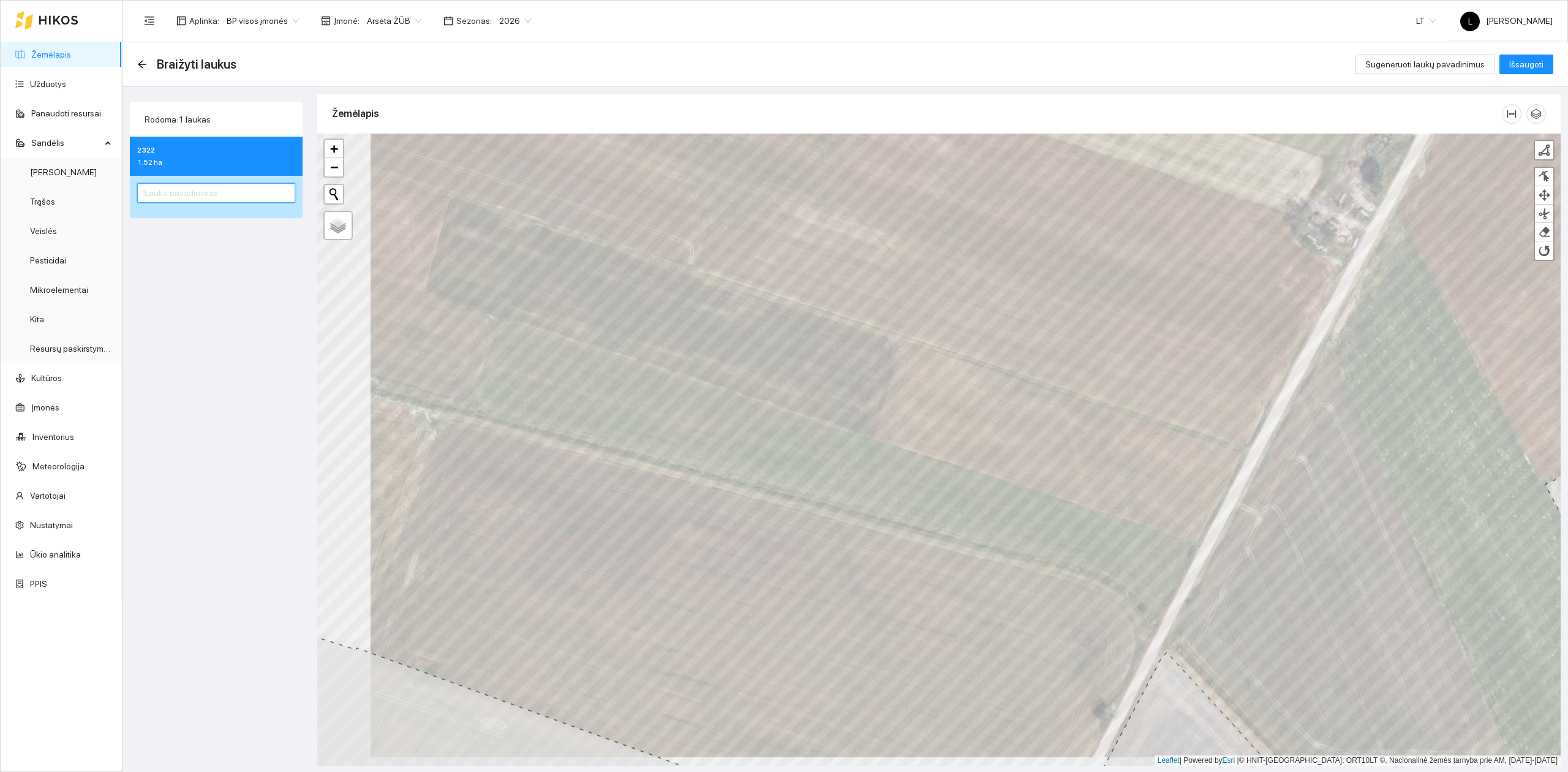
click at [228, 201] on input "text" at bounding box center [216, 193] width 158 height 19
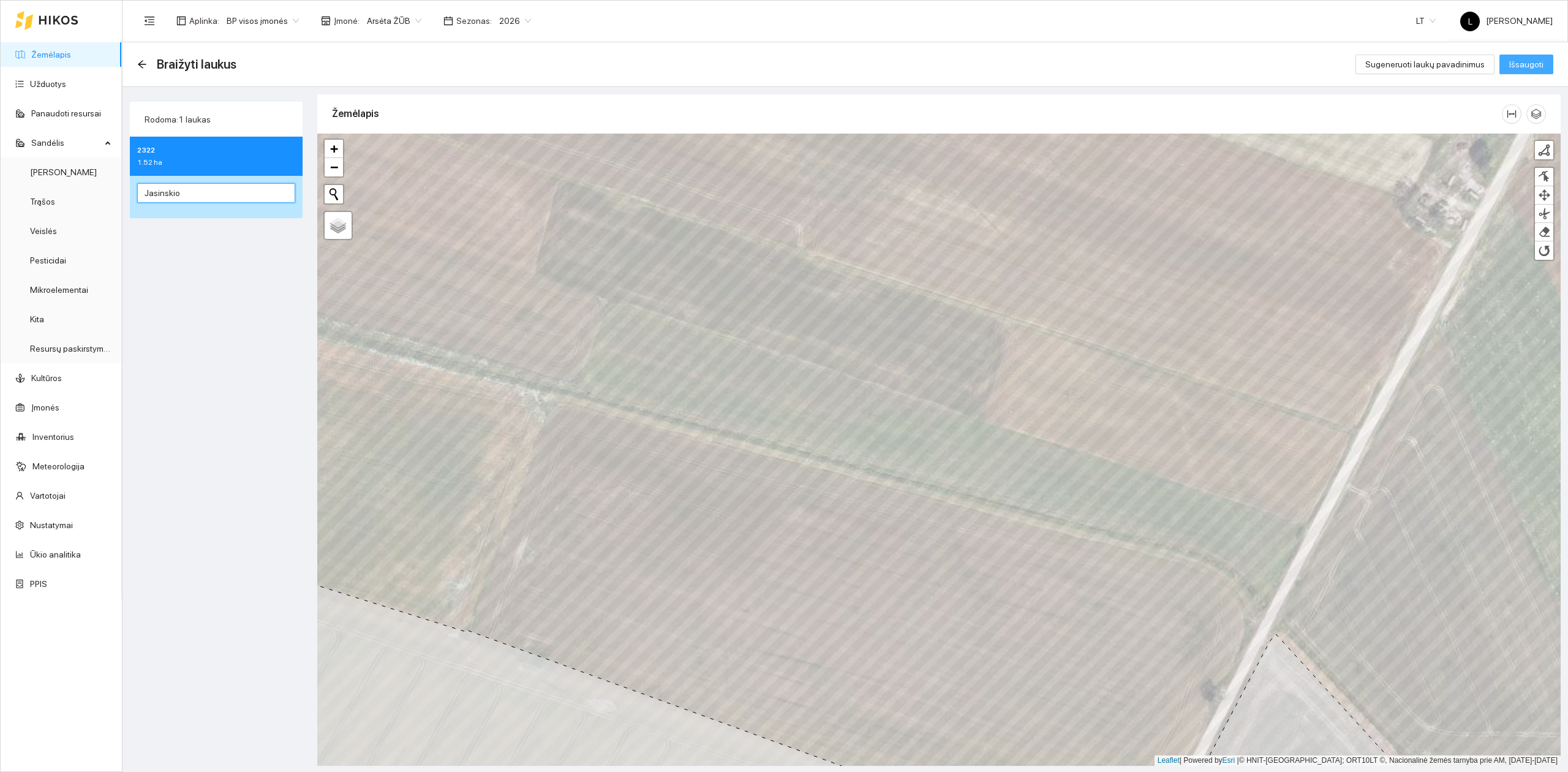
type input "Jasinskio"
click at [1540, 65] on span "Išsaugoti" at bounding box center [1527, 64] width 34 height 13
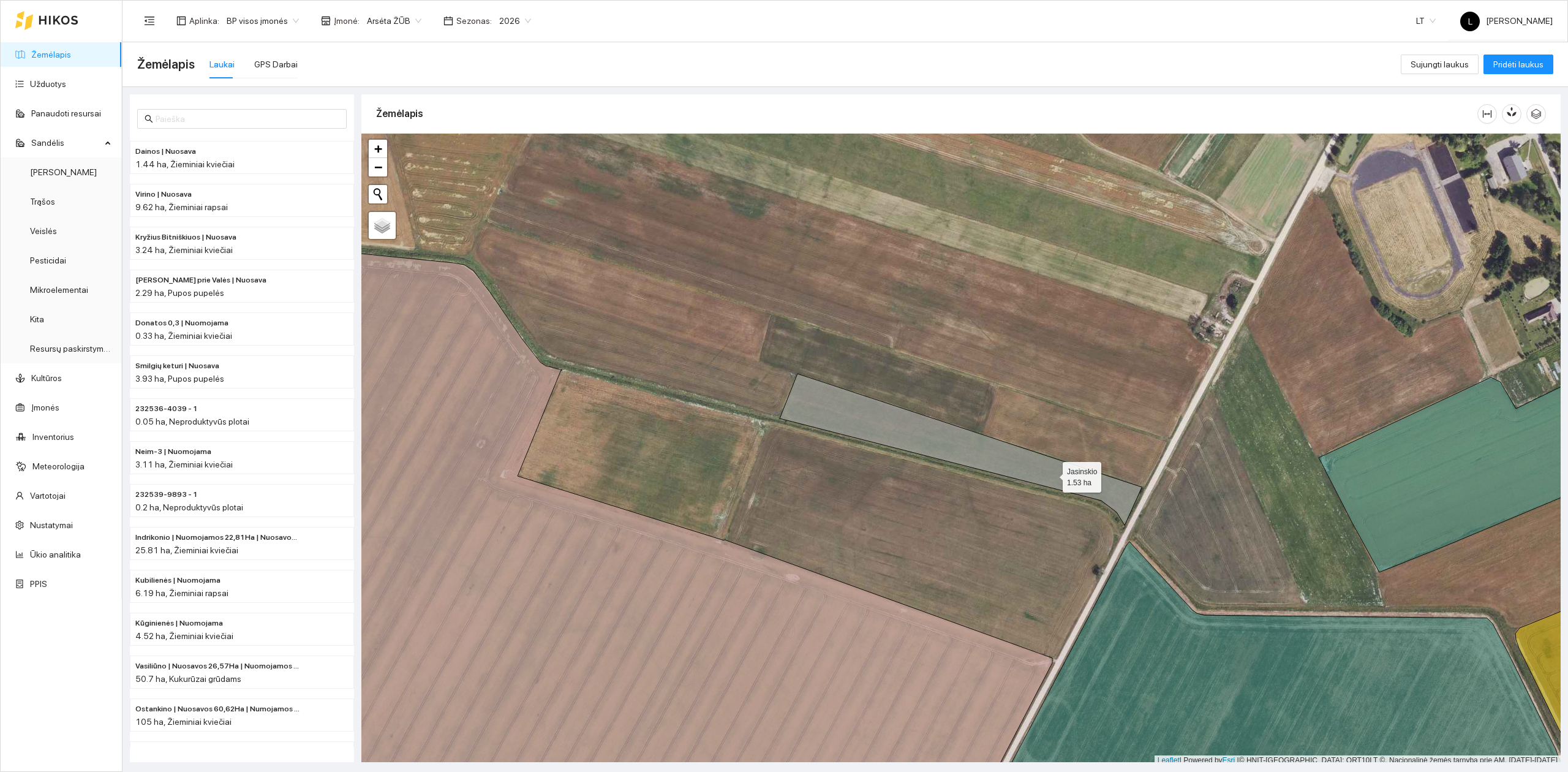
click at [1052, 472] on icon at bounding box center [961, 449] width 362 height 152
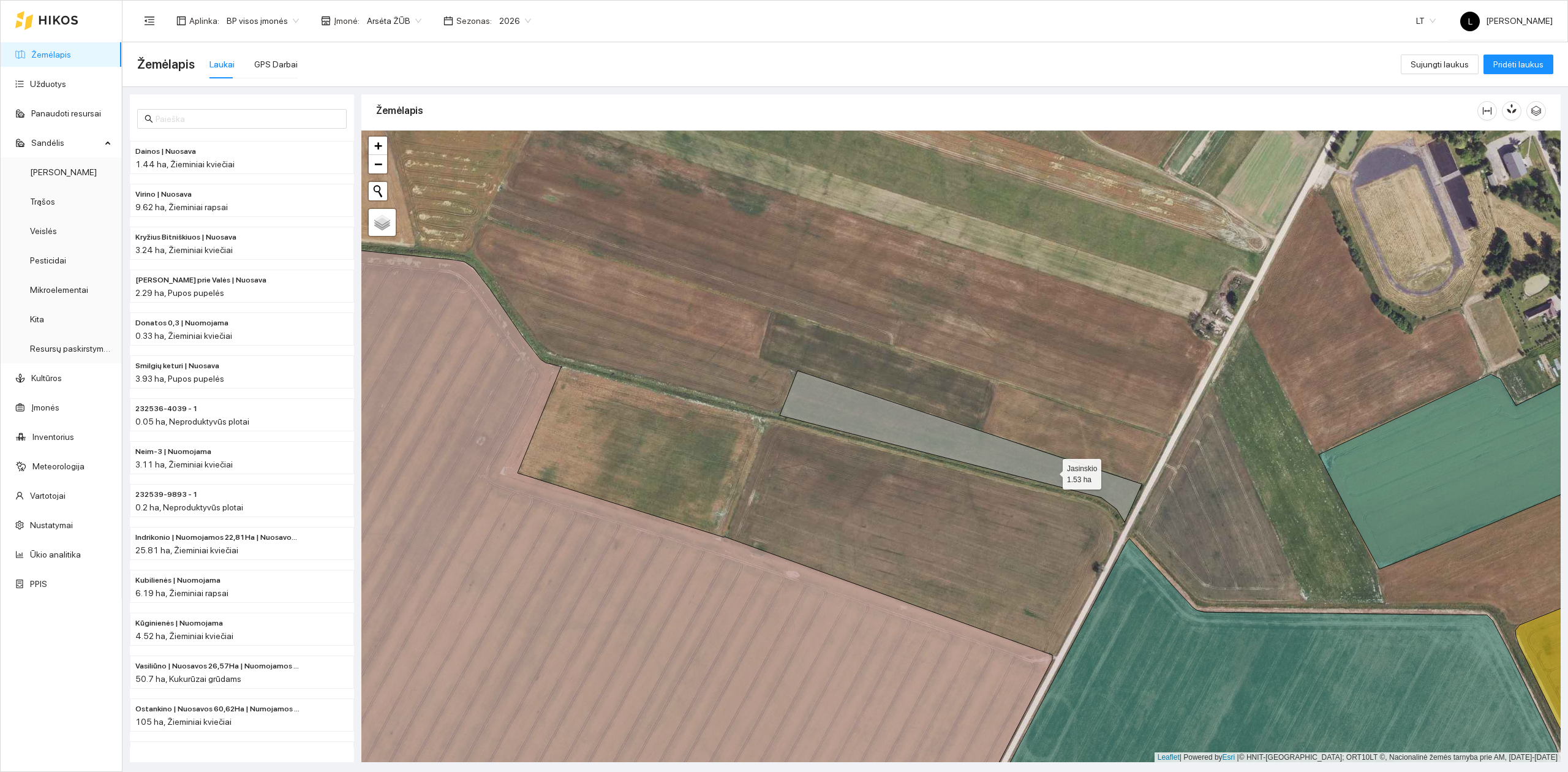
scroll to position [2791, 0]
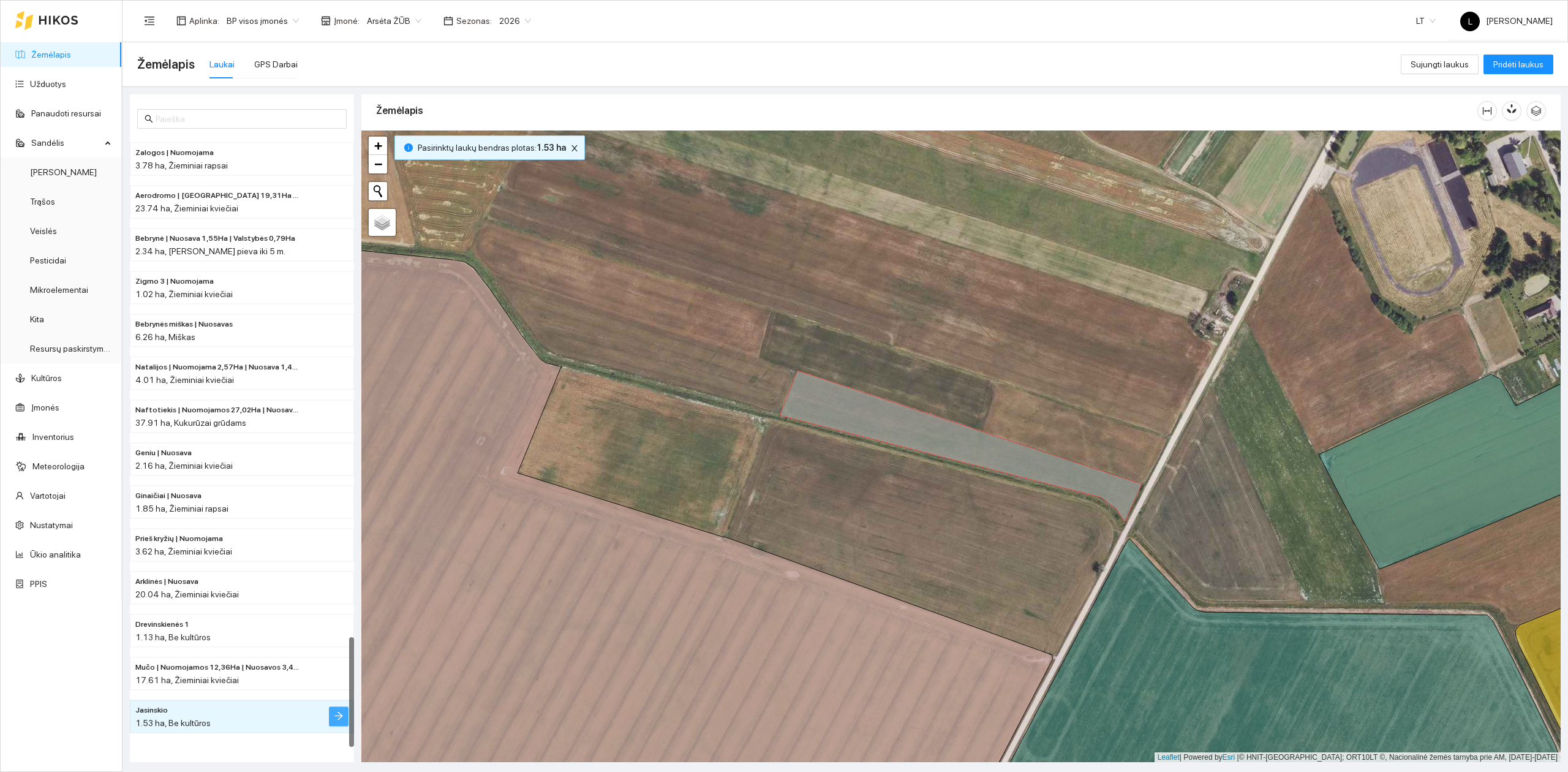
click at [343, 717] on icon "arrow-right" at bounding box center [338, 715] width 10 height 10
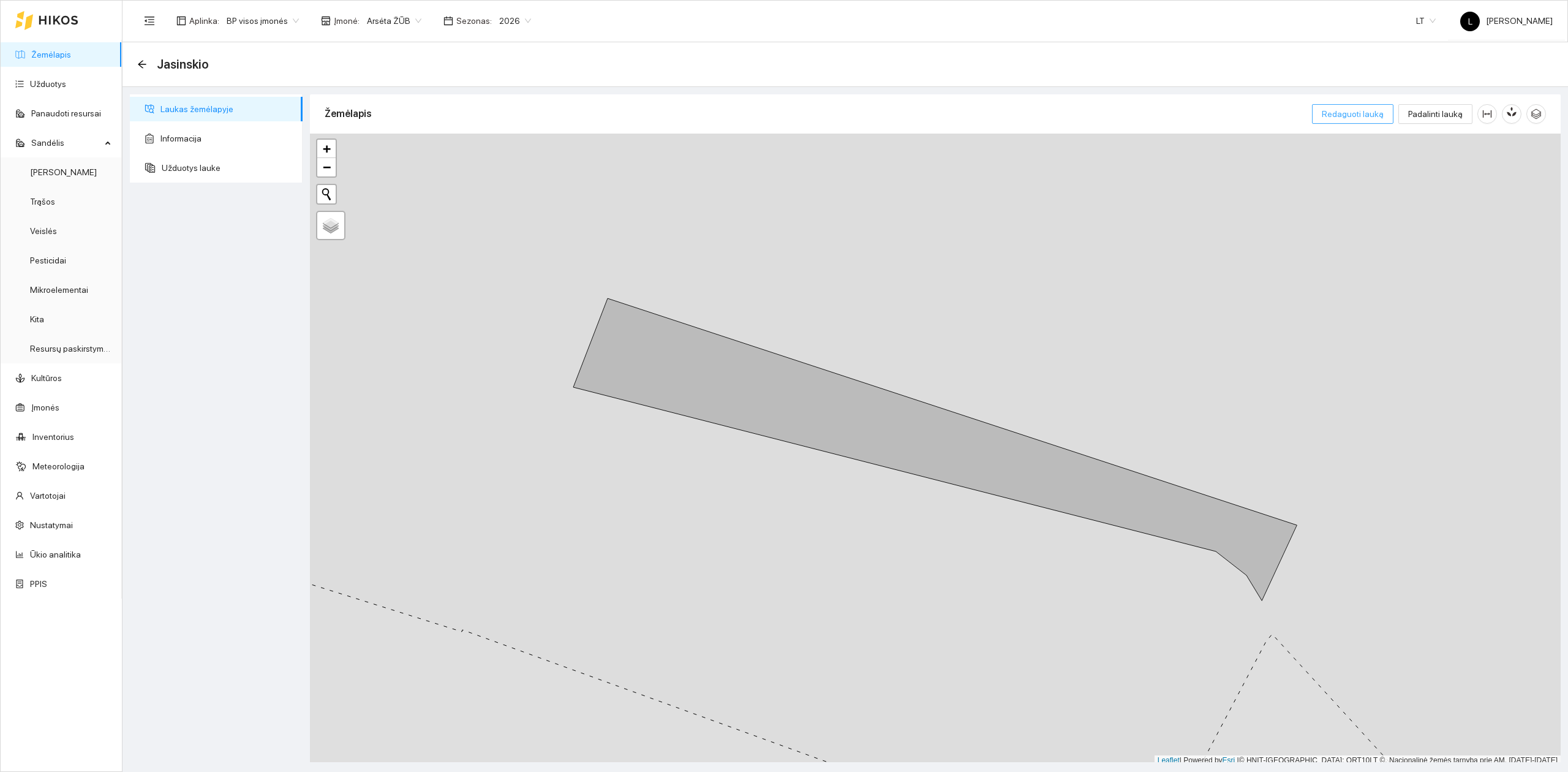
click at [1366, 116] on span "Redaguoti lauką" at bounding box center [1352, 114] width 62 height 13
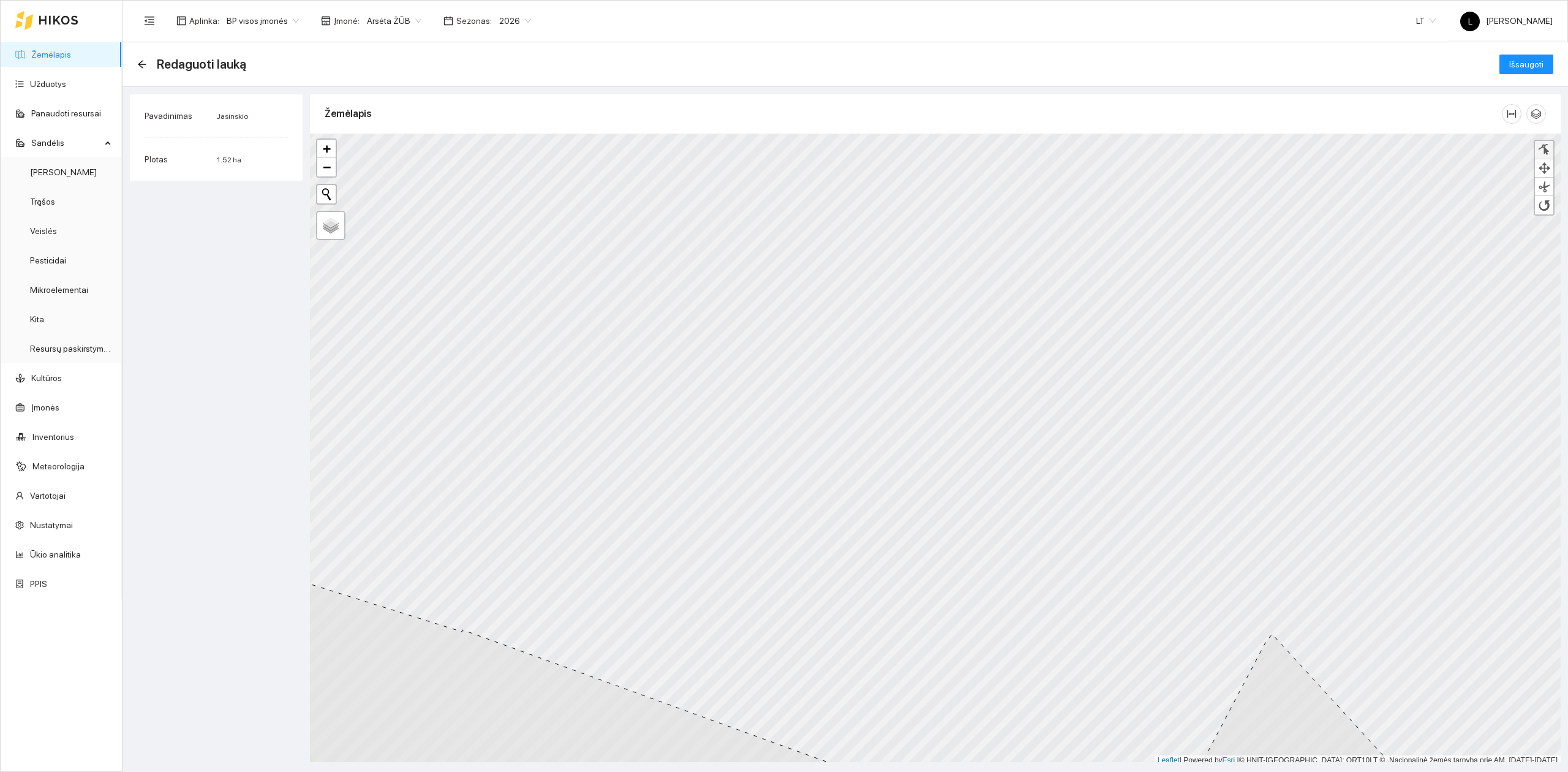
click at [1546, 152] on div at bounding box center [1544, 150] width 12 height 12
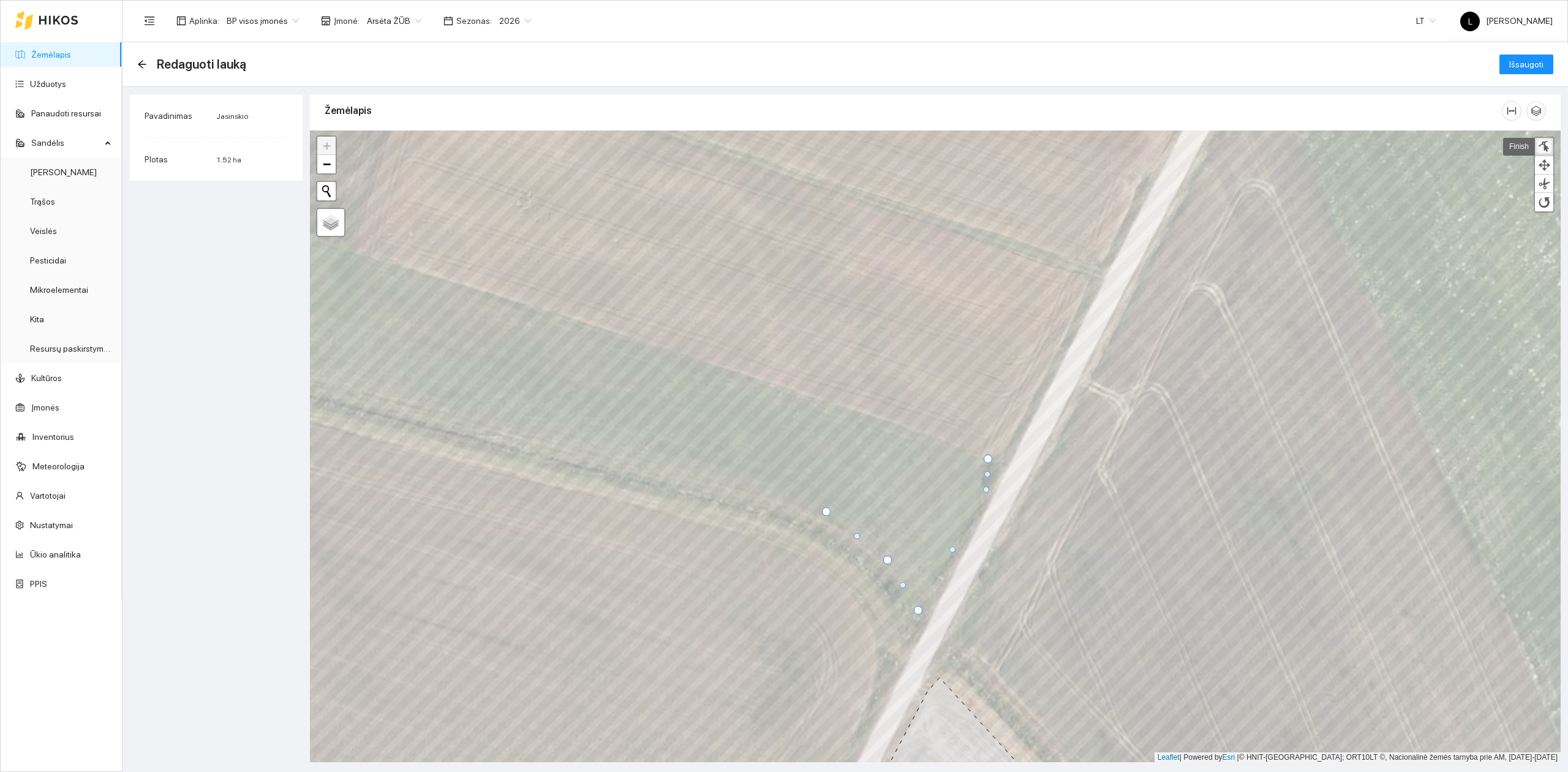
drag, startPoint x: 957, startPoint y: 529, endPoint x: 987, endPoint y: 491, distance: 48.4
click at [987, 491] on div at bounding box center [986, 490] width 6 height 6
drag, startPoint x: 987, startPoint y: 474, endPoint x: 981, endPoint y: 482, distance: 10.0
click at [981, 482] on div at bounding box center [981, 482] width 6 height 6
click at [1512, 65] on span "Išsaugoti" at bounding box center [1527, 64] width 34 height 13
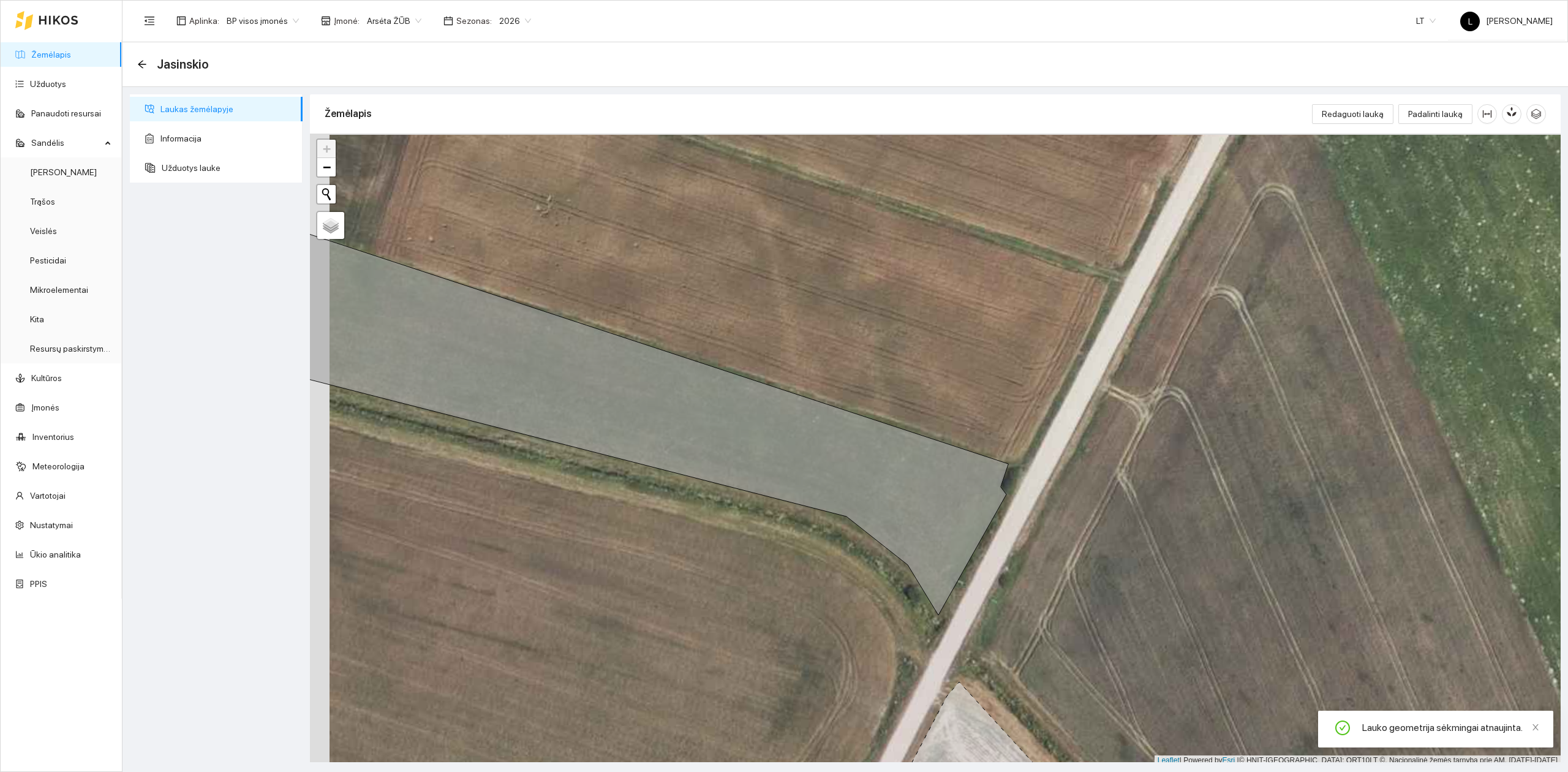
scroll to position [3, 0]
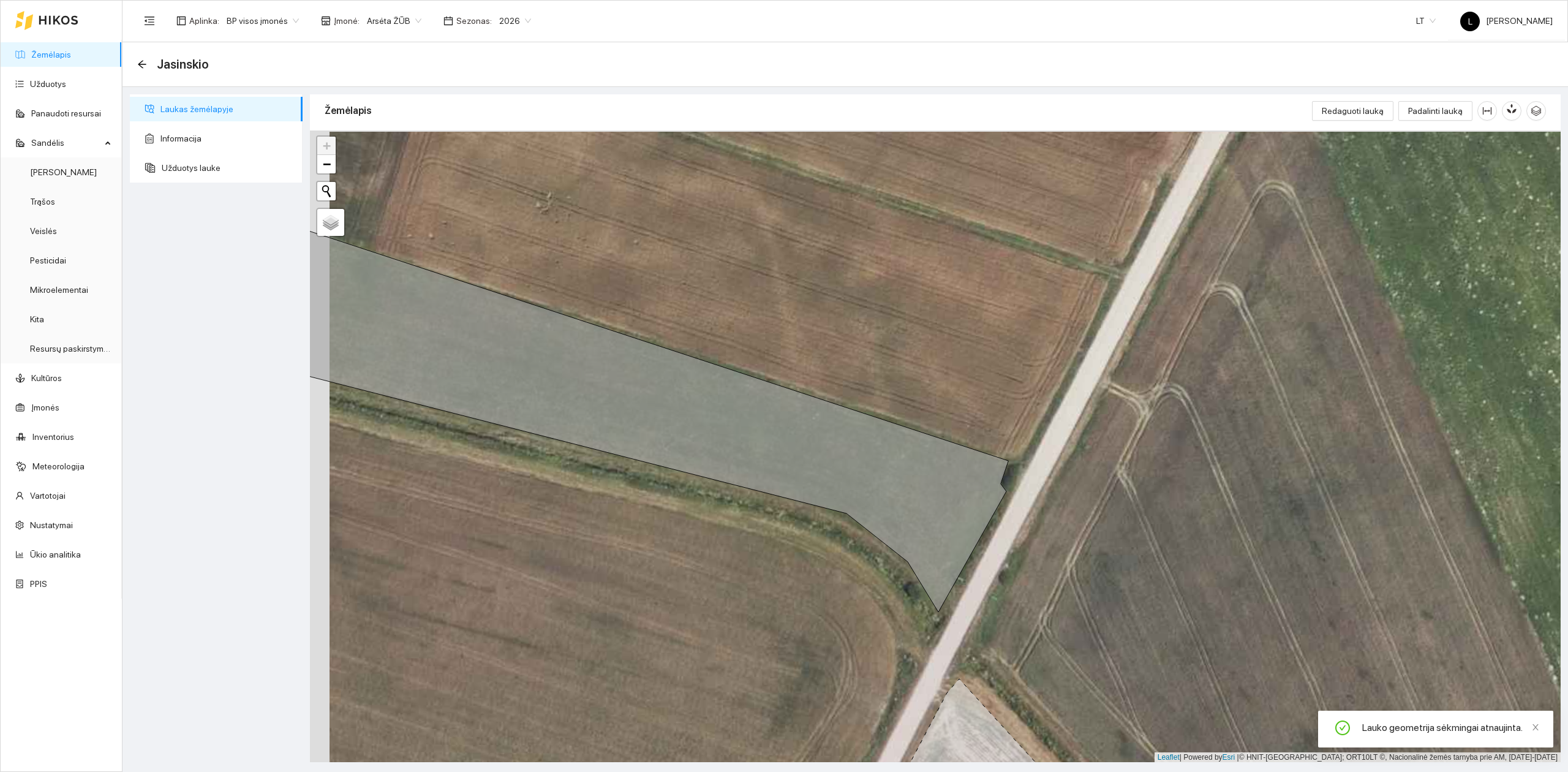
drag, startPoint x: 806, startPoint y: 566, endPoint x: 874, endPoint y: 566, distance: 68.0
click at [875, 566] on div at bounding box center [935, 446] width 1251 height 632
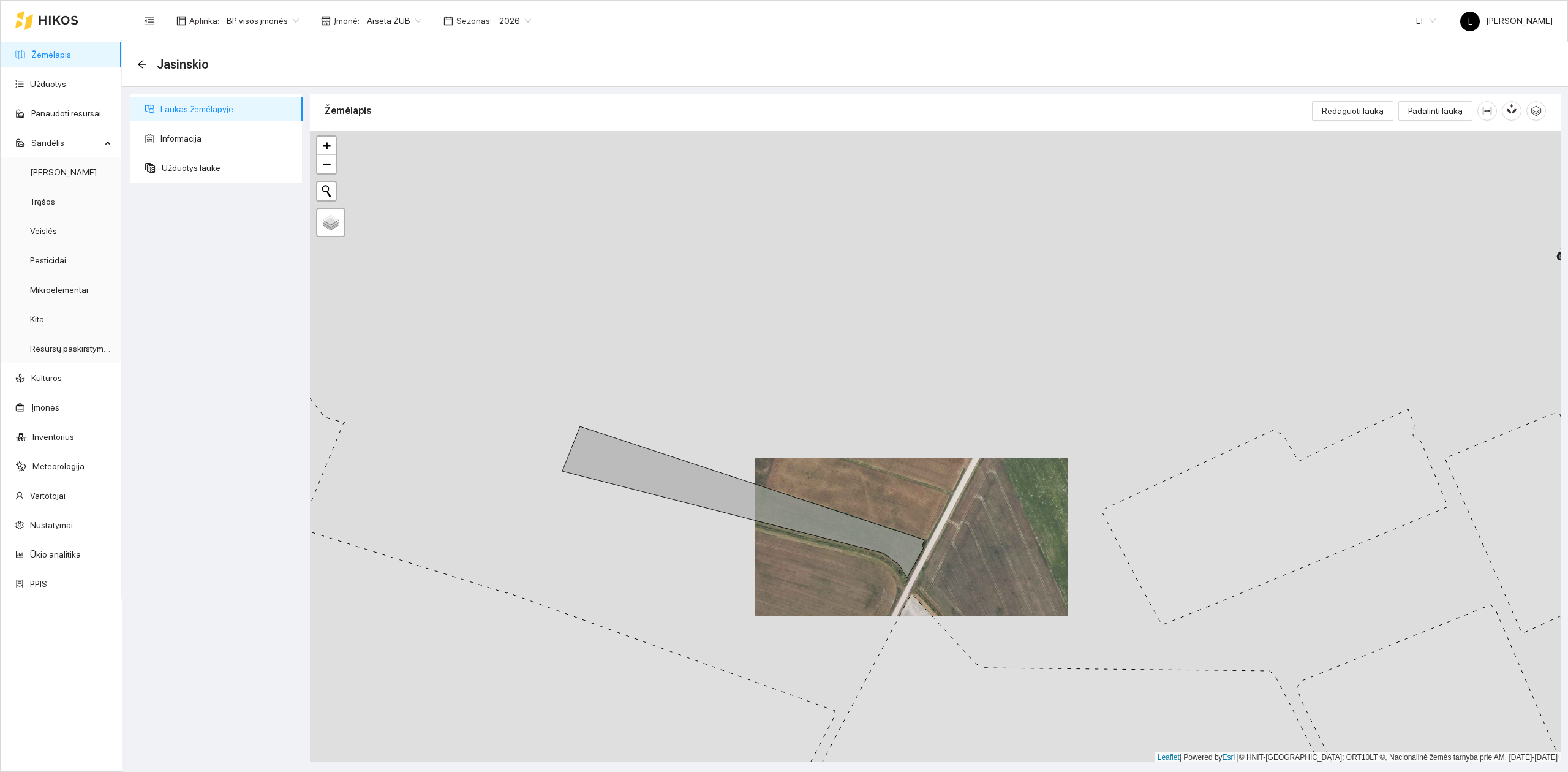
click at [55, 50] on link "Žemėlapis" at bounding box center [51, 54] width 40 height 10
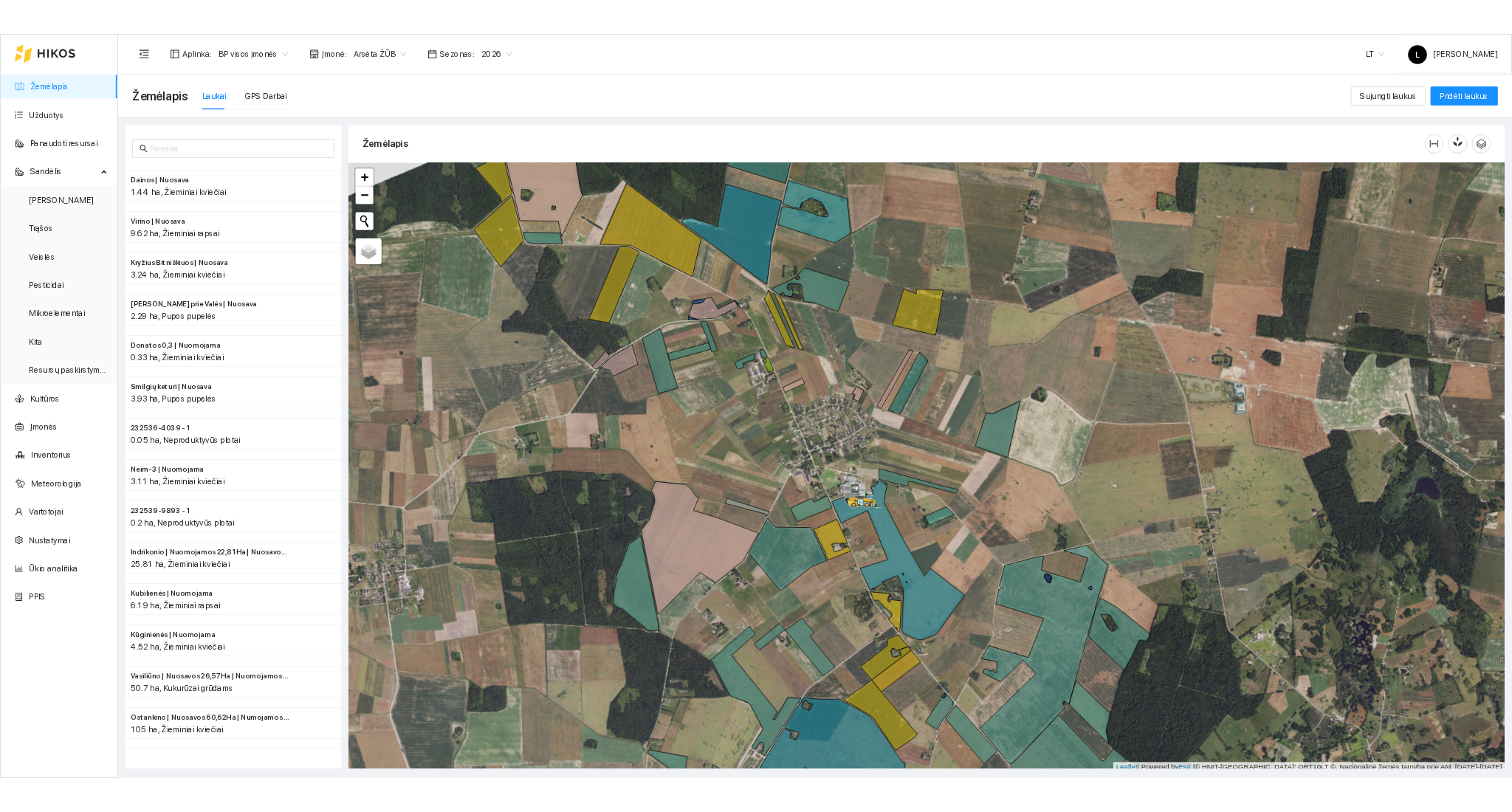
scroll to position [4, 0]
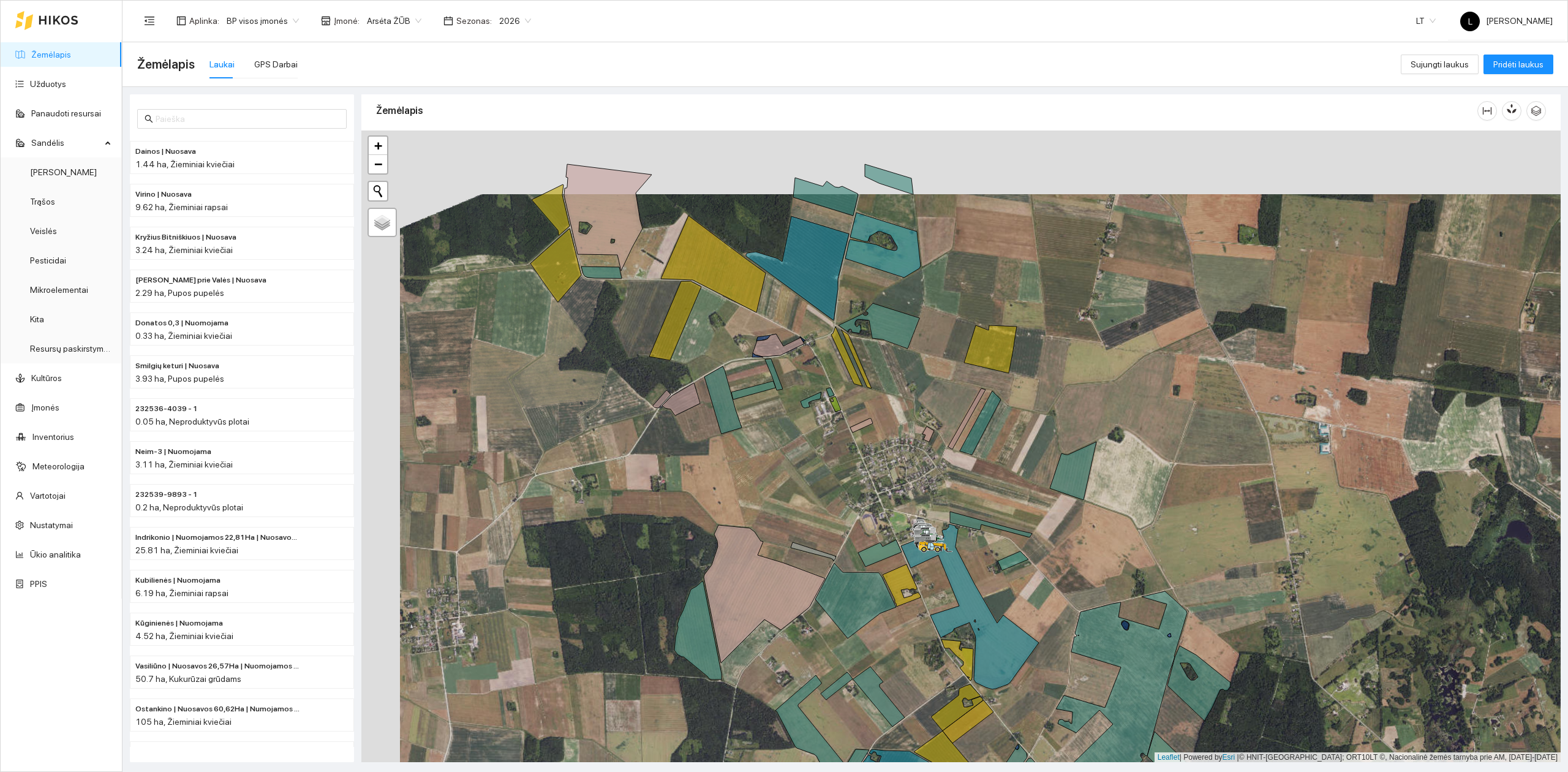
drag, startPoint x: 599, startPoint y: 305, endPoint x: 637, endPoint y: 368, distance: 73.6
click at [637, 368] on div at bounding box center [961, 446] width 1199 height 632
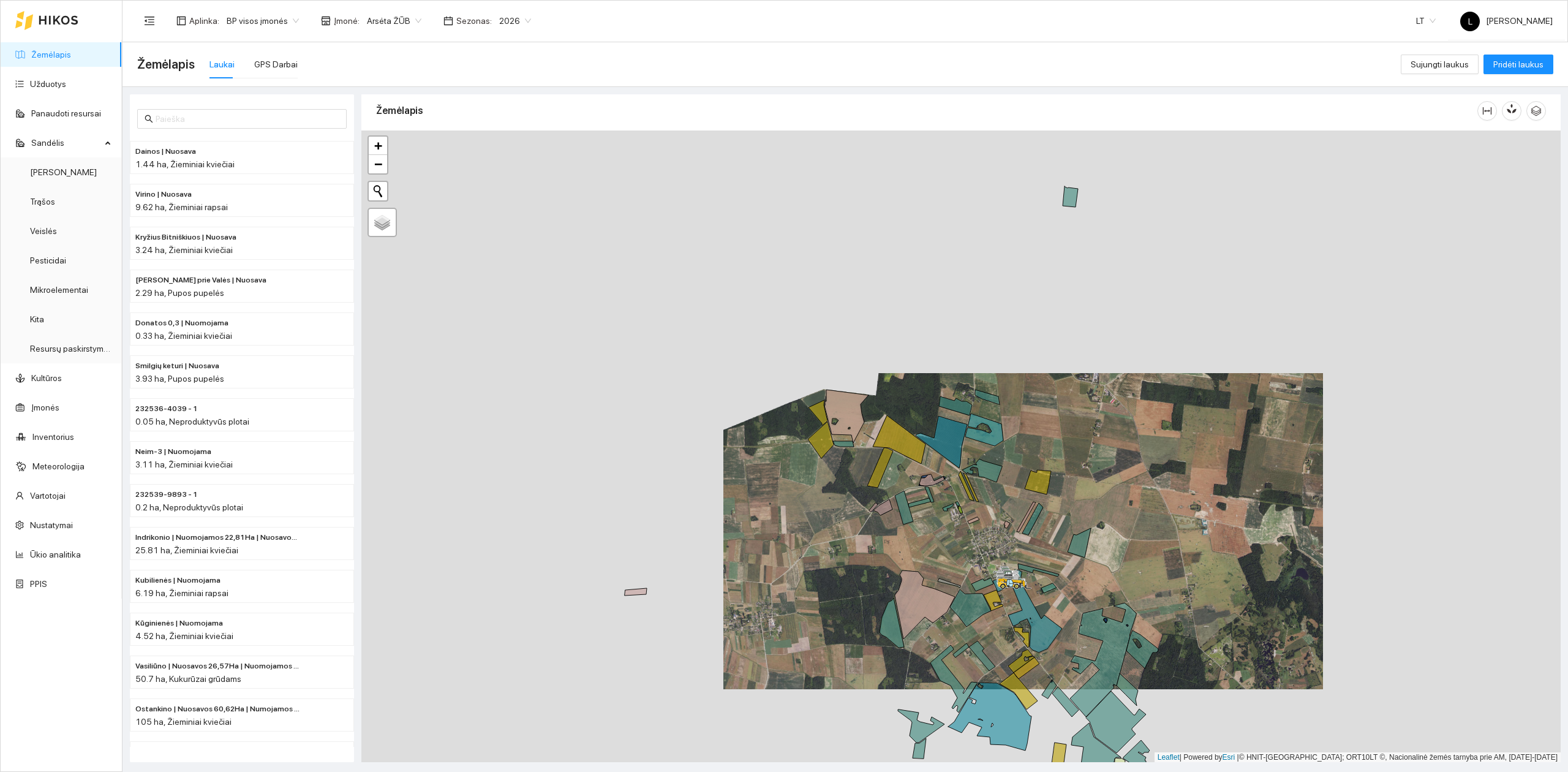
drag, startPoint x: 650, startPoint y: 416, endPoint x: 940, endPoint y: 543, distance: 316.6
click at [942, 543] on div at bounding box center [961, 446] width 1199 height 632
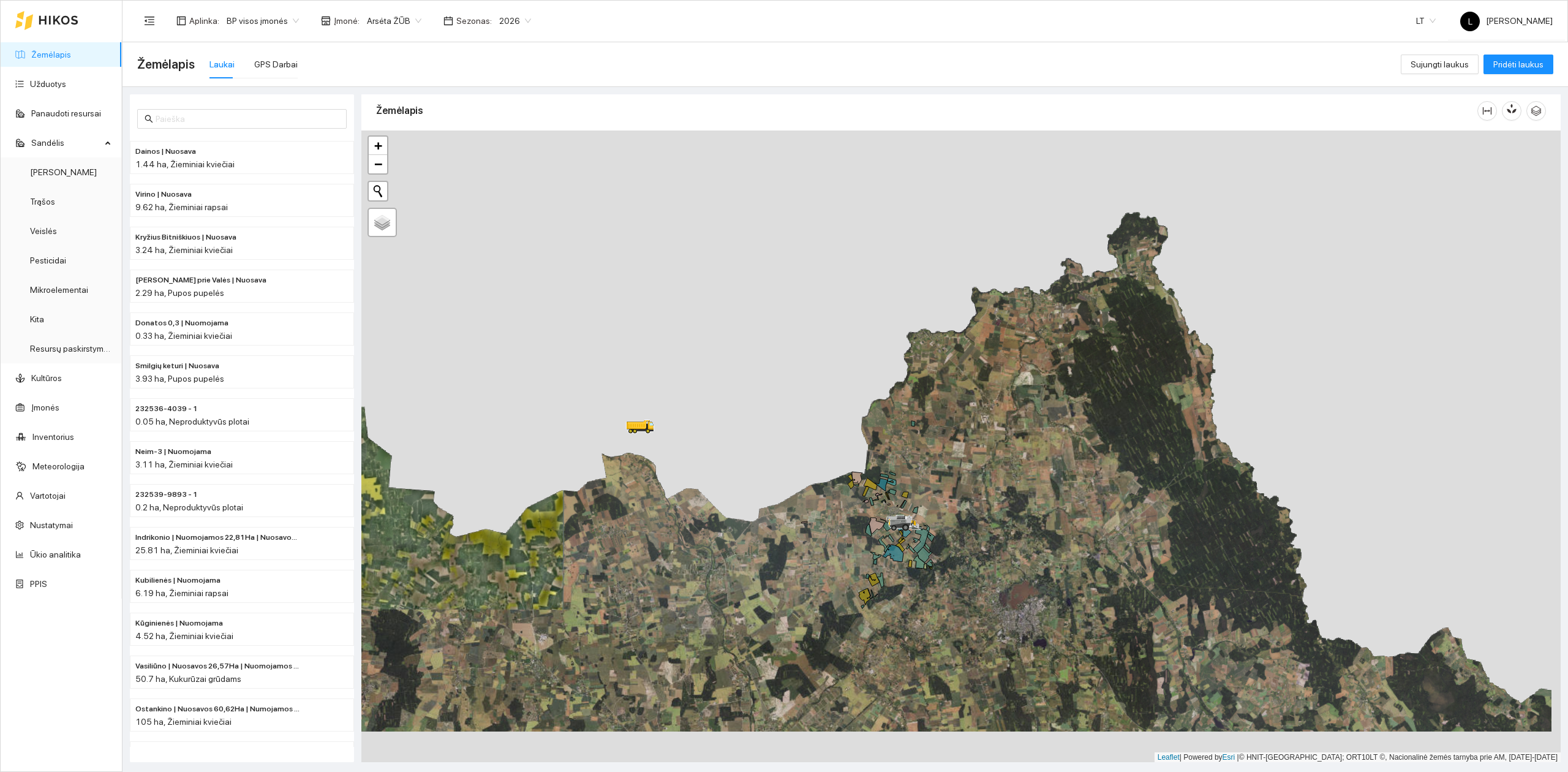
drag, startPoint x: 842, startPoint y: 545, endPoint x: 814, endPoint y: 450, distance: 99.0
click at [811, 452] on div at bounding box center [961, 446] width 1199 height 632
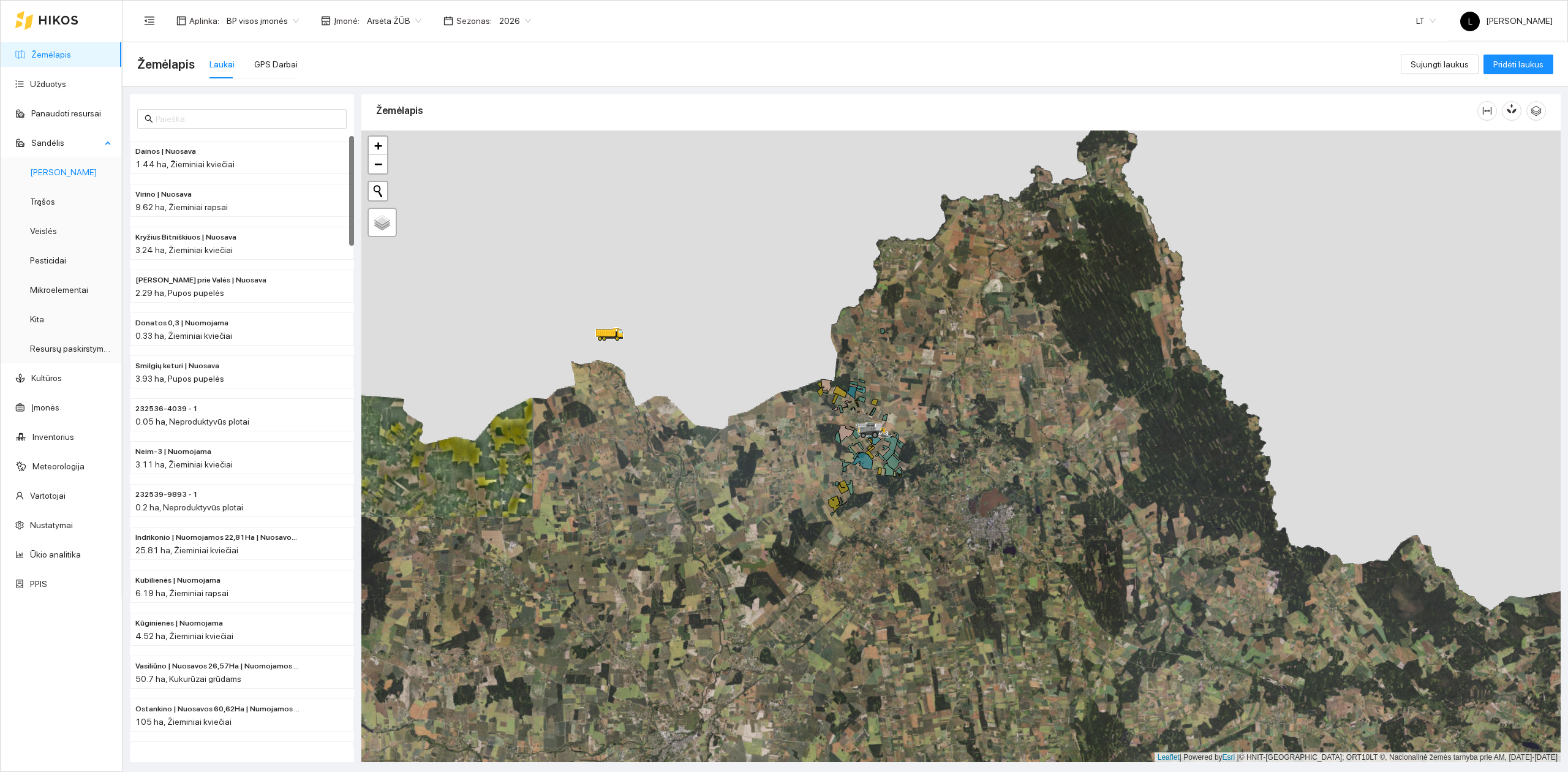
click at [38, 175] on link "[PERSON_NAME]" at bounding box center [63, 172] width 66 height 10
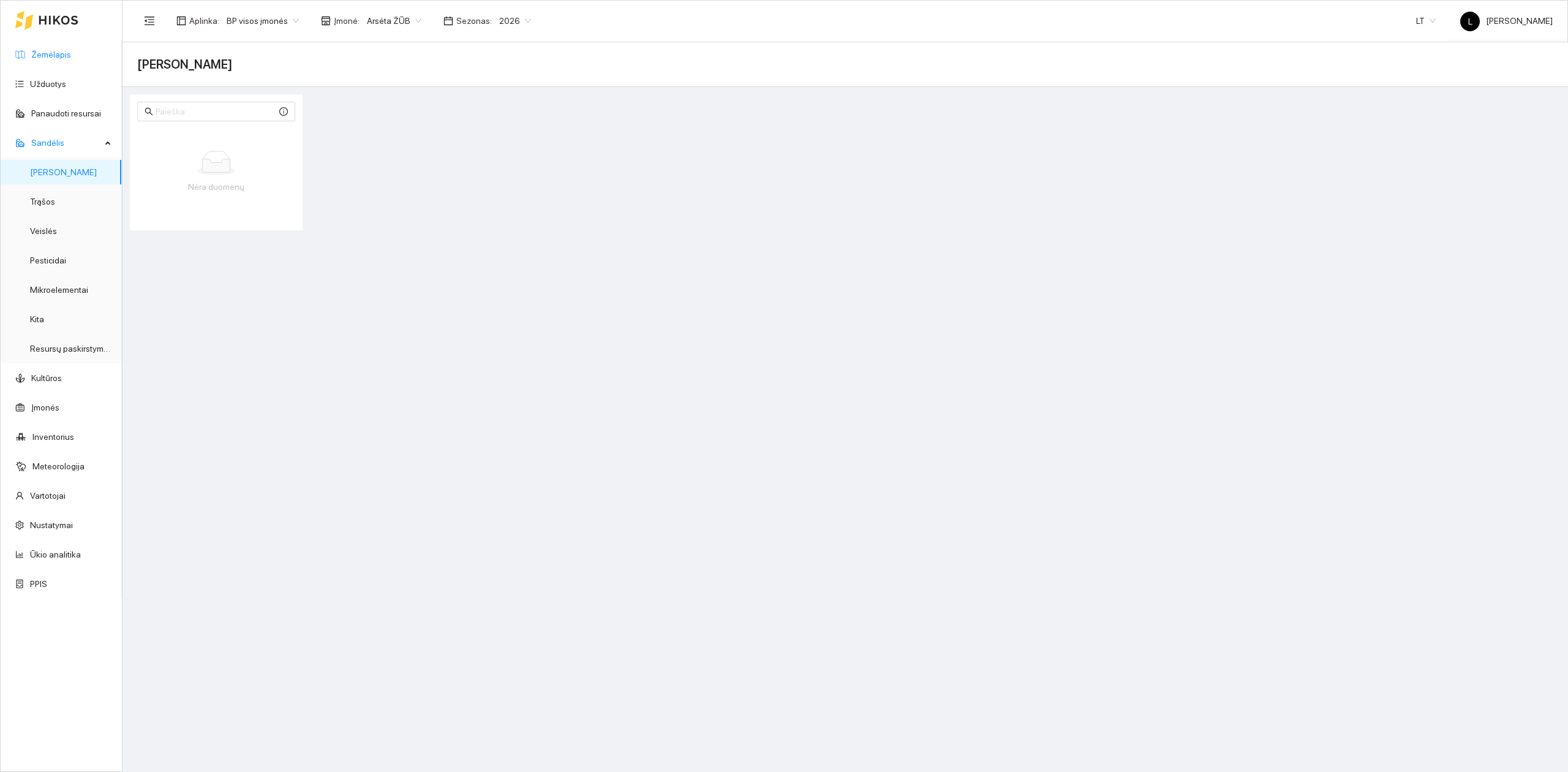
click at [66, 49] on link "Žemėlapis" at bounding box center [51, 54] width 40 height 10
